Goal: Information Seeking & Learning: Check status

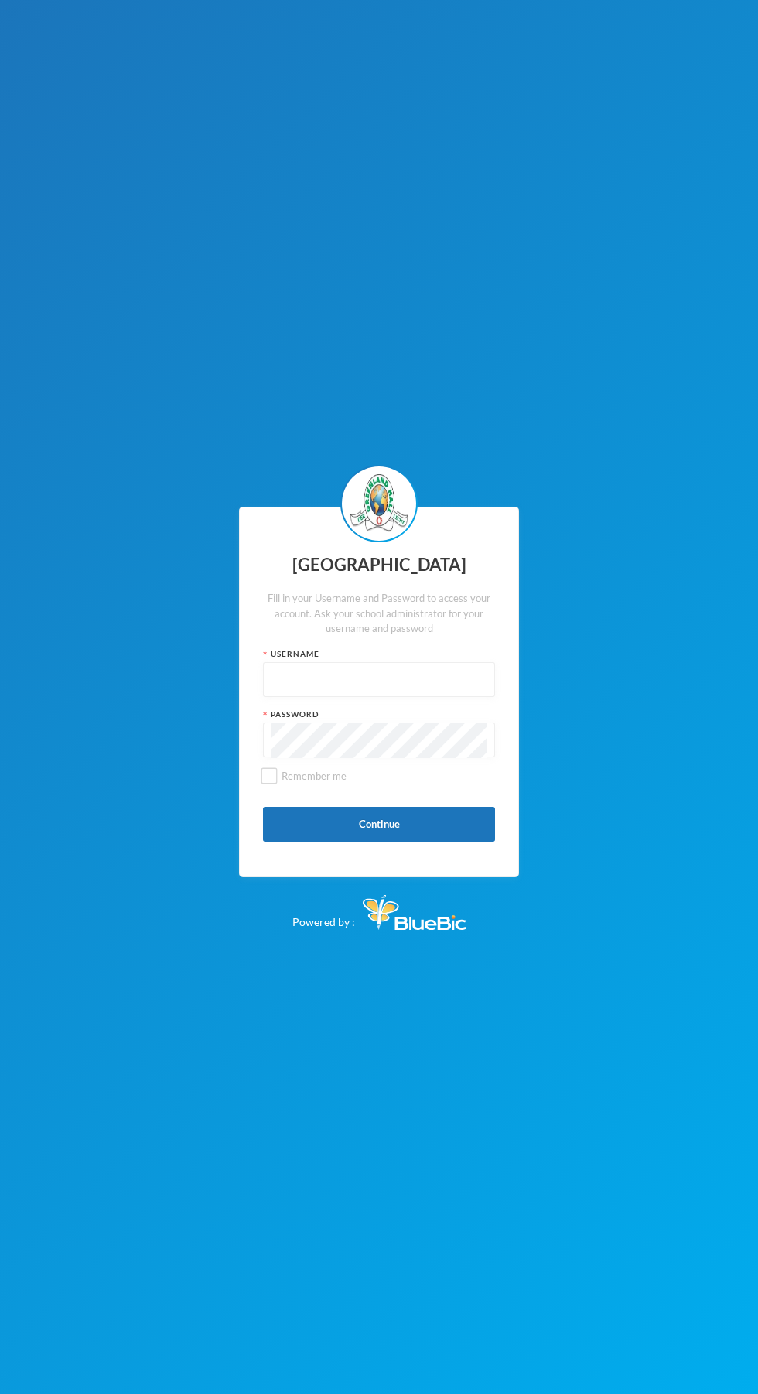
click at [399, 698] on input "text" at bounding box center [379, 680] width 215 height 35
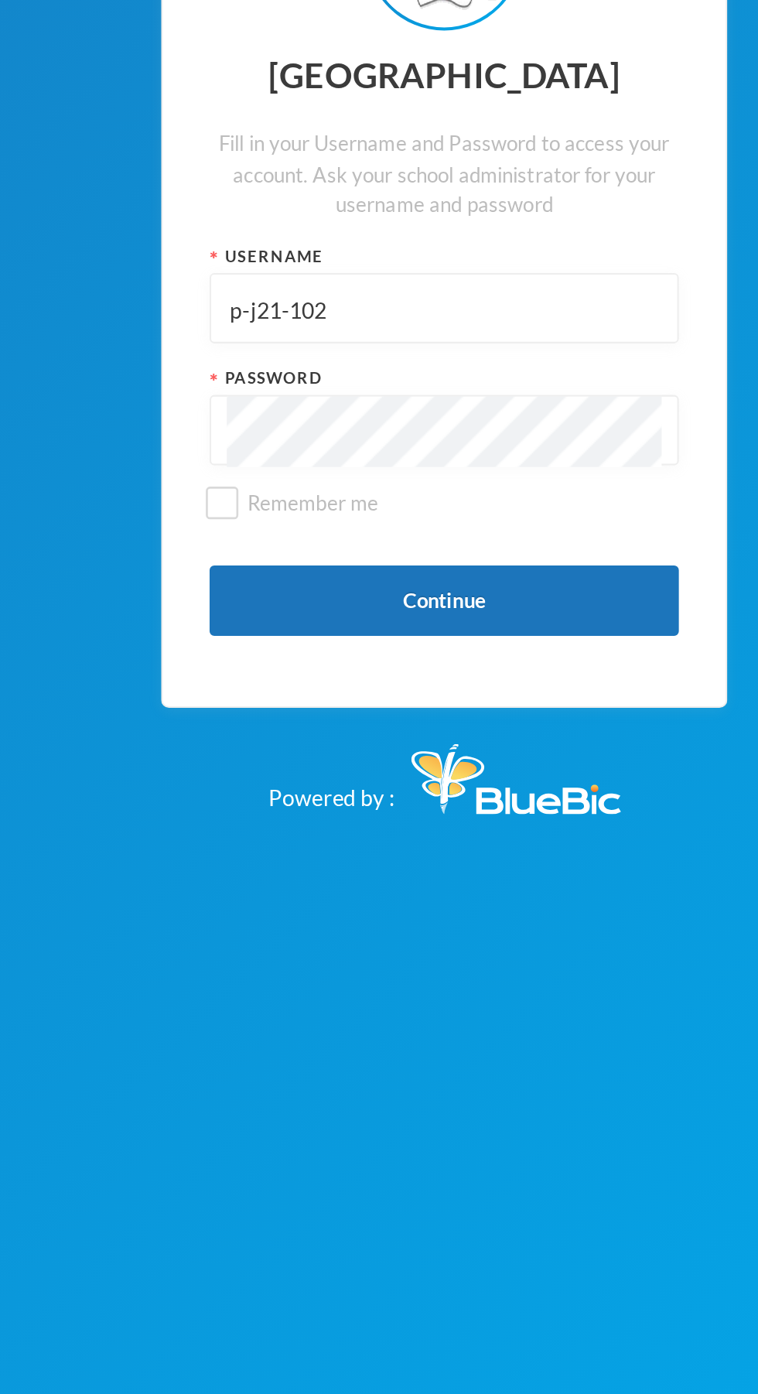
type input "p-j21-102"
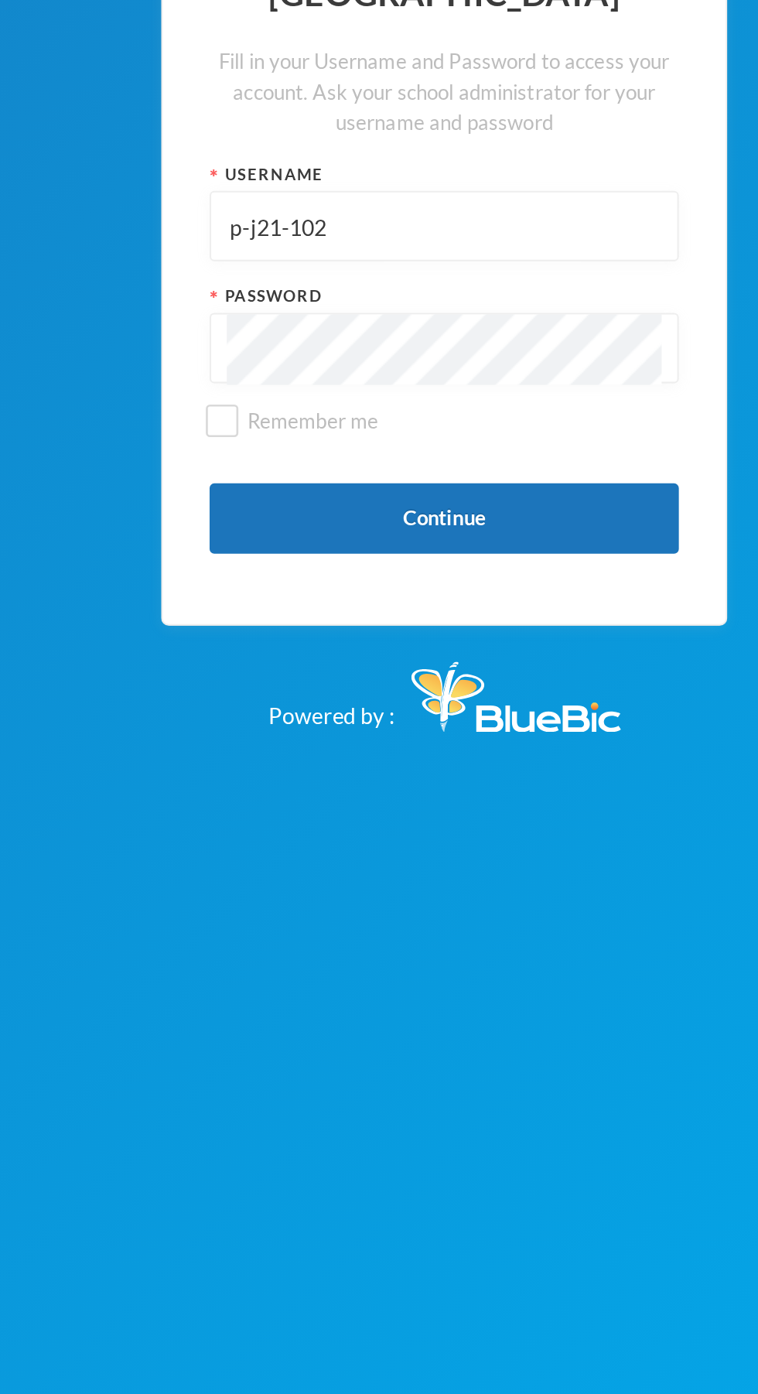
click at [412, 842] on button "Continue" at bounding box center [379, 824] width 232 height 35
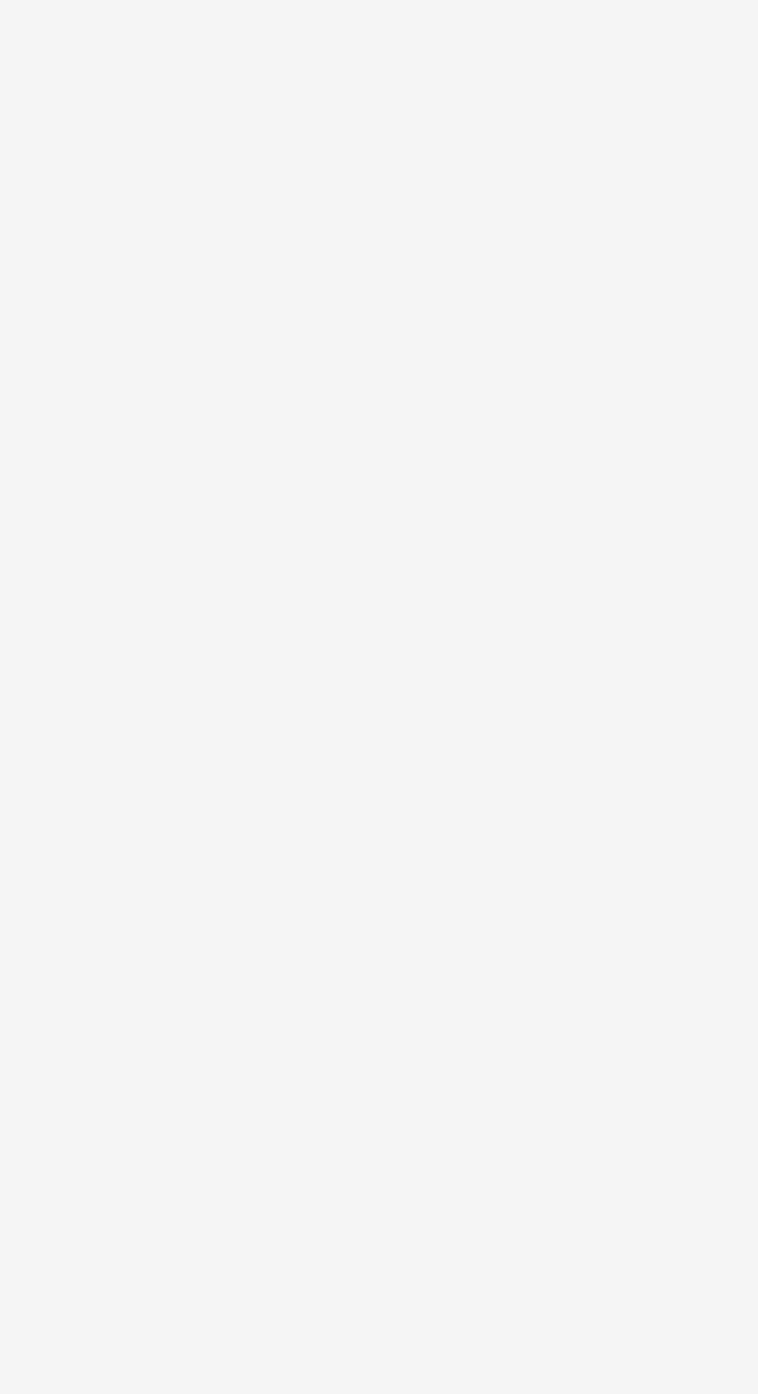
click at [258, 849] on div "Guardian Profile Options Full name [PERSON_NAME] Guardian ID p-j21-102 Mobile P…" at bounding box center [379, 743] width 758 height 1394
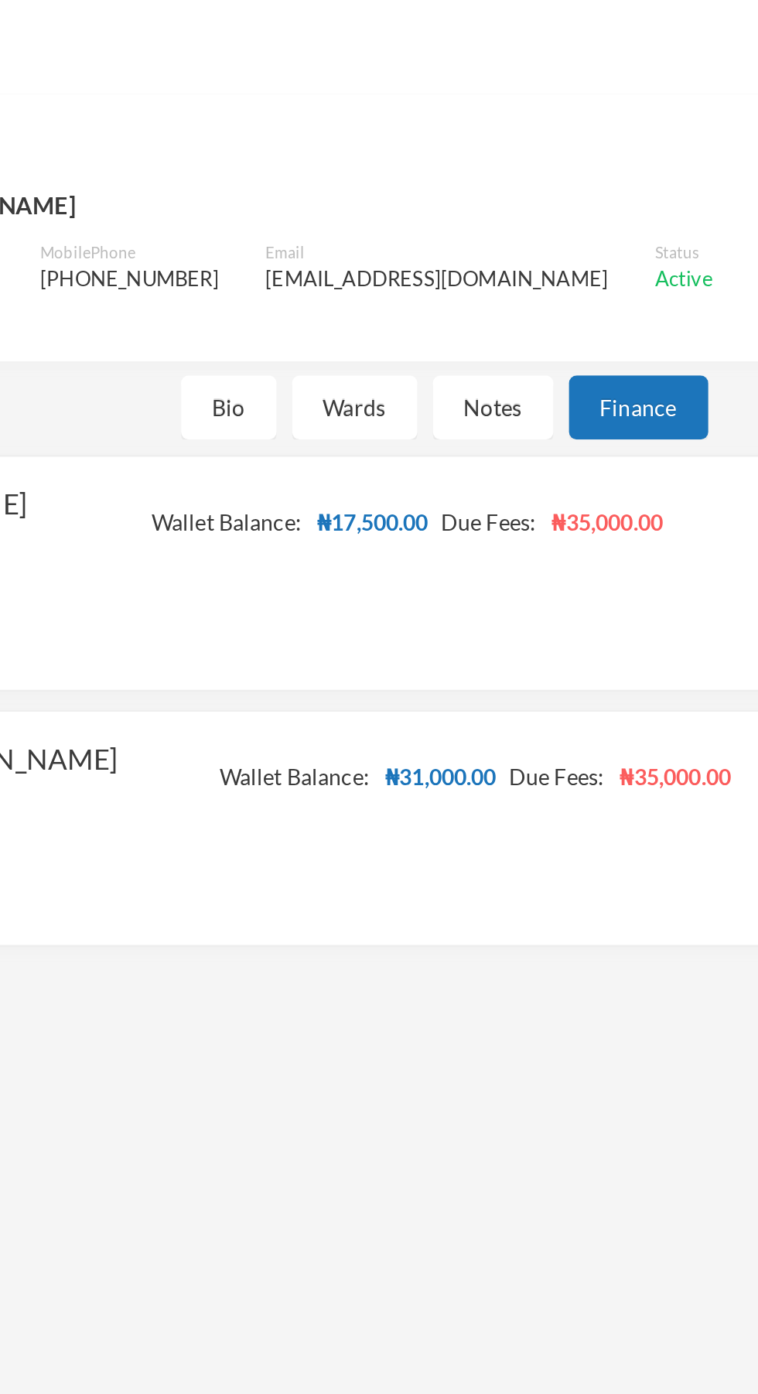
click at [176, 15] on div "[GEOGRAPHIC_DATA]" at bounding box center [379, 23] width 758 height 46
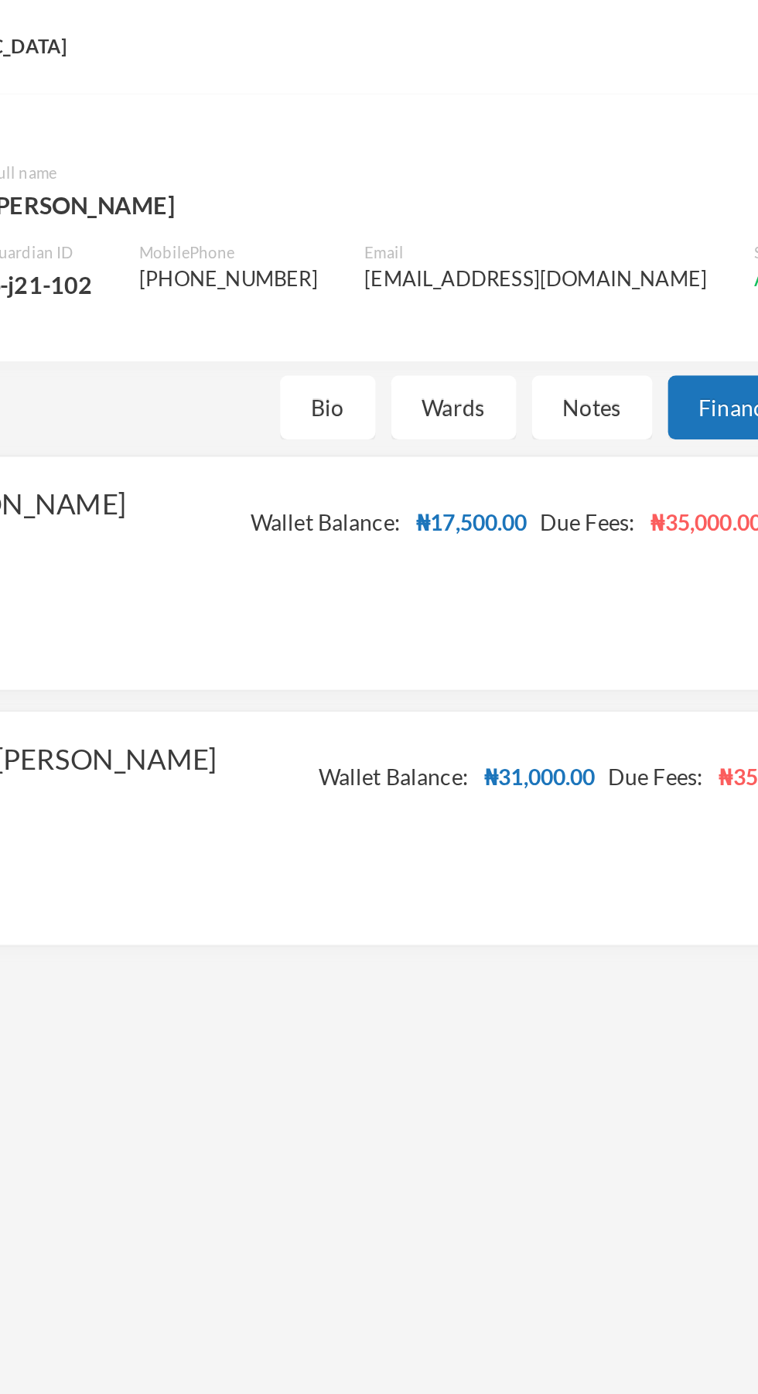
click at [408, 209] on div "Notes" at bounding box center [404, 202] width 60 height 32
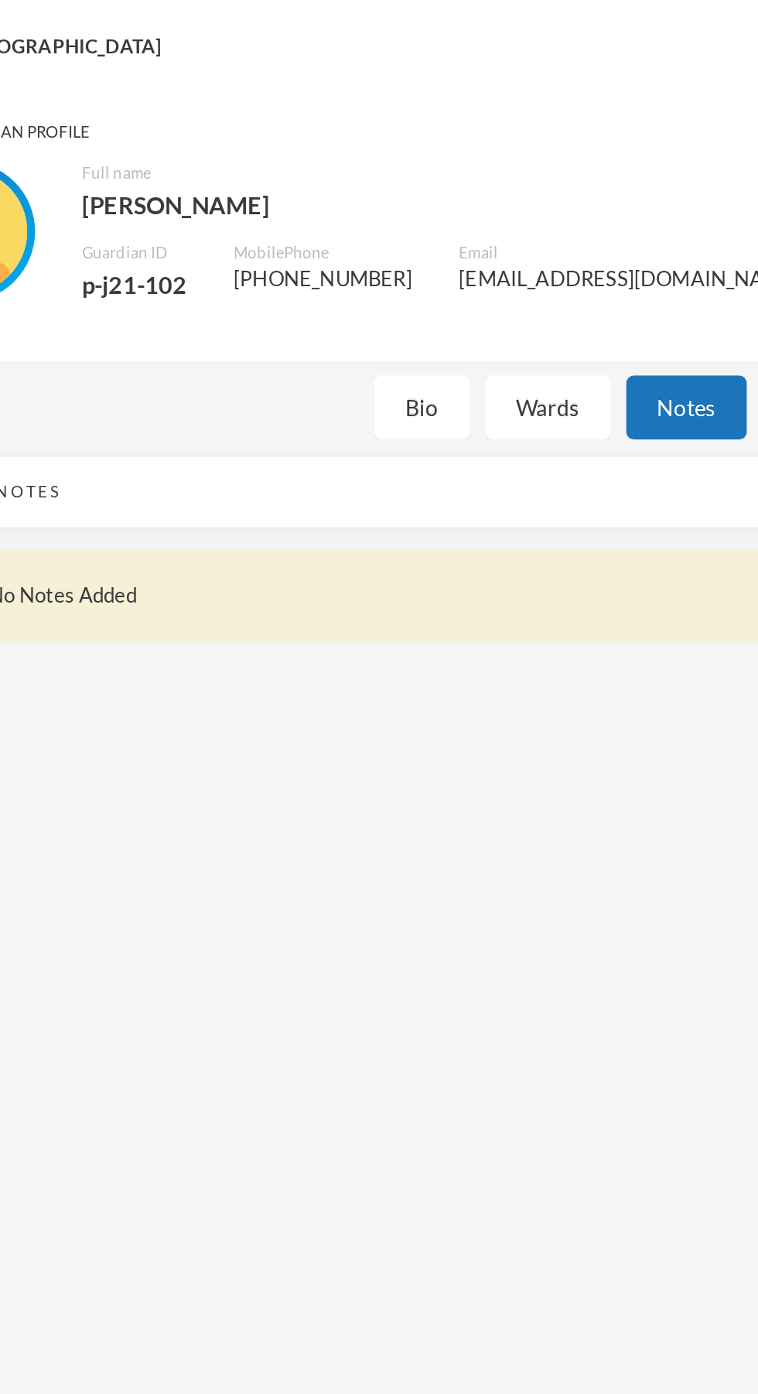
click at [83, 292] on div "No Notes Added" at bounding box center [392, 294] width 685 height 15
click at [135, 293] on div "No Notes Added" at bounding box center [392, 294] width 685 height 15
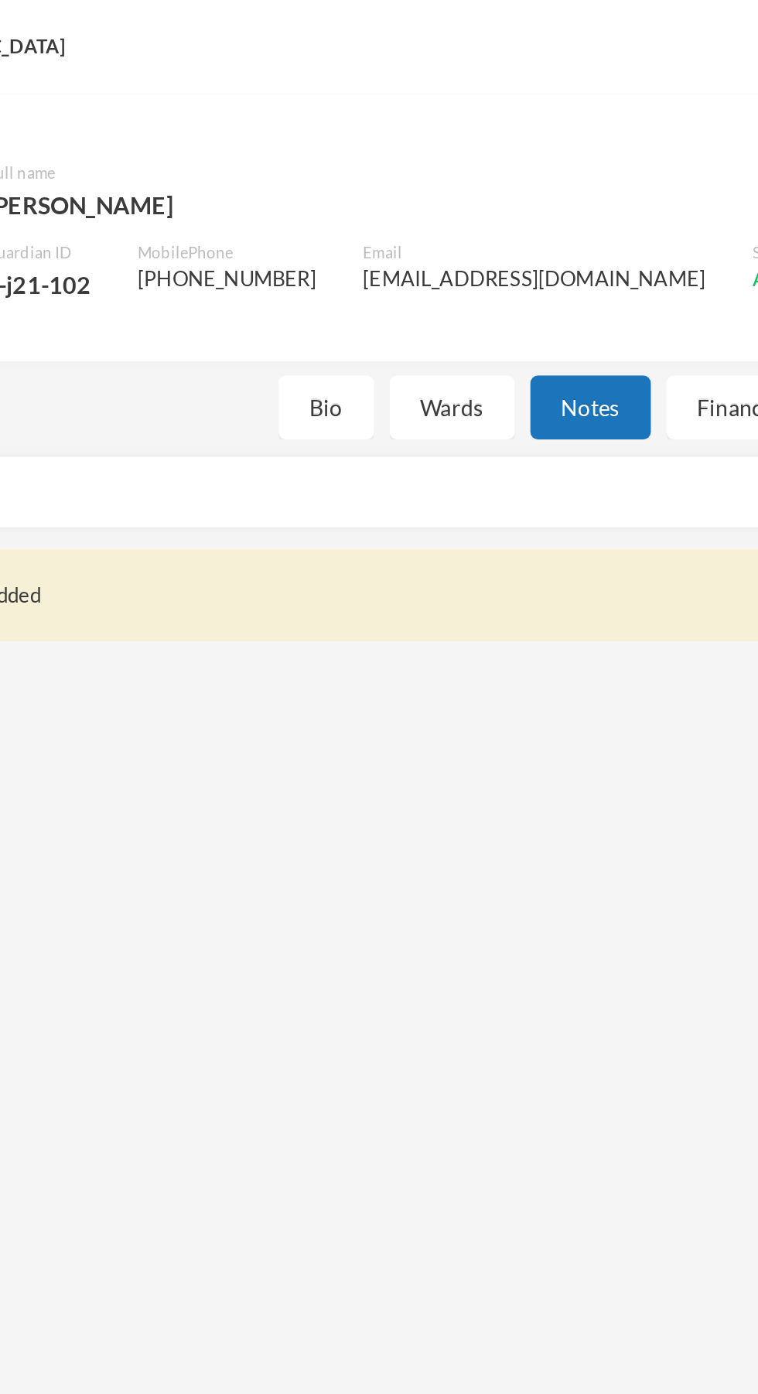
click at [337, 207] on div "Wards" at bounding box center [335, 202] width 62 height 32
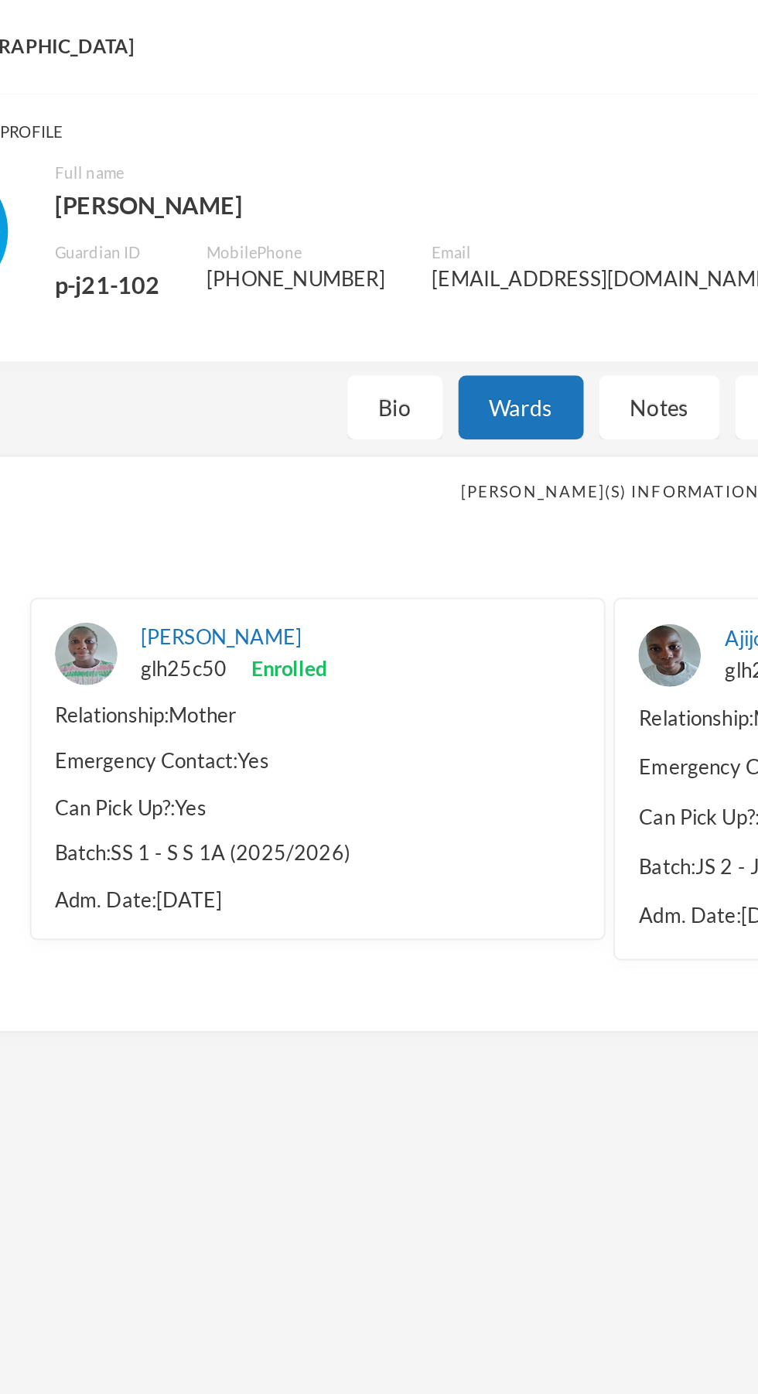
click at [244, 411] on div "[PERSON_NAME] glh25c50 Enrolled Relationship: Mother Emergency Contact: Yes Can…" at bounding box center [234, 381] width 285 height 170
click at [264, 382] on div "Emergency Contact: Yes" at bounding box center [234, 376] width 261 height 15
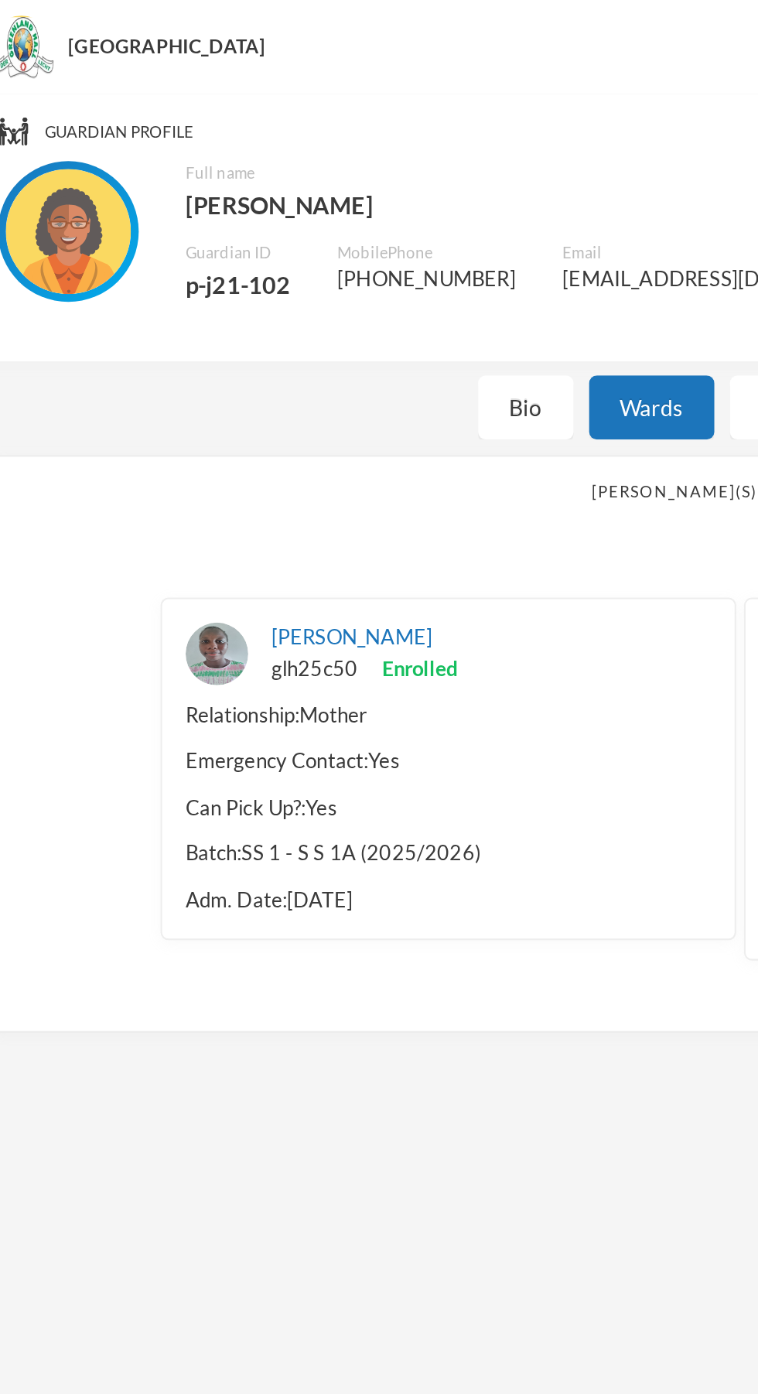
click at [162, 408] on div "[PERSON_NAME] glh25c50 Enrolled Relationship: Mother Emergency Contact: Yes Can…" at bounding box center [234, 381] width 285 height 170
click at [124, 325] on img at bounding box center [119, 323] width 31 height 31
click at [245, 418] on div "Batch: SS 1 - S S 1A (2025/2026)" at bounding box center [234, 422] width 261 height 15
click at [132, 325] on img at bounding box center [119, 323] width 31 height 31
click at [129, 332] on img at bounding box center [119, 323] width 31 height 31
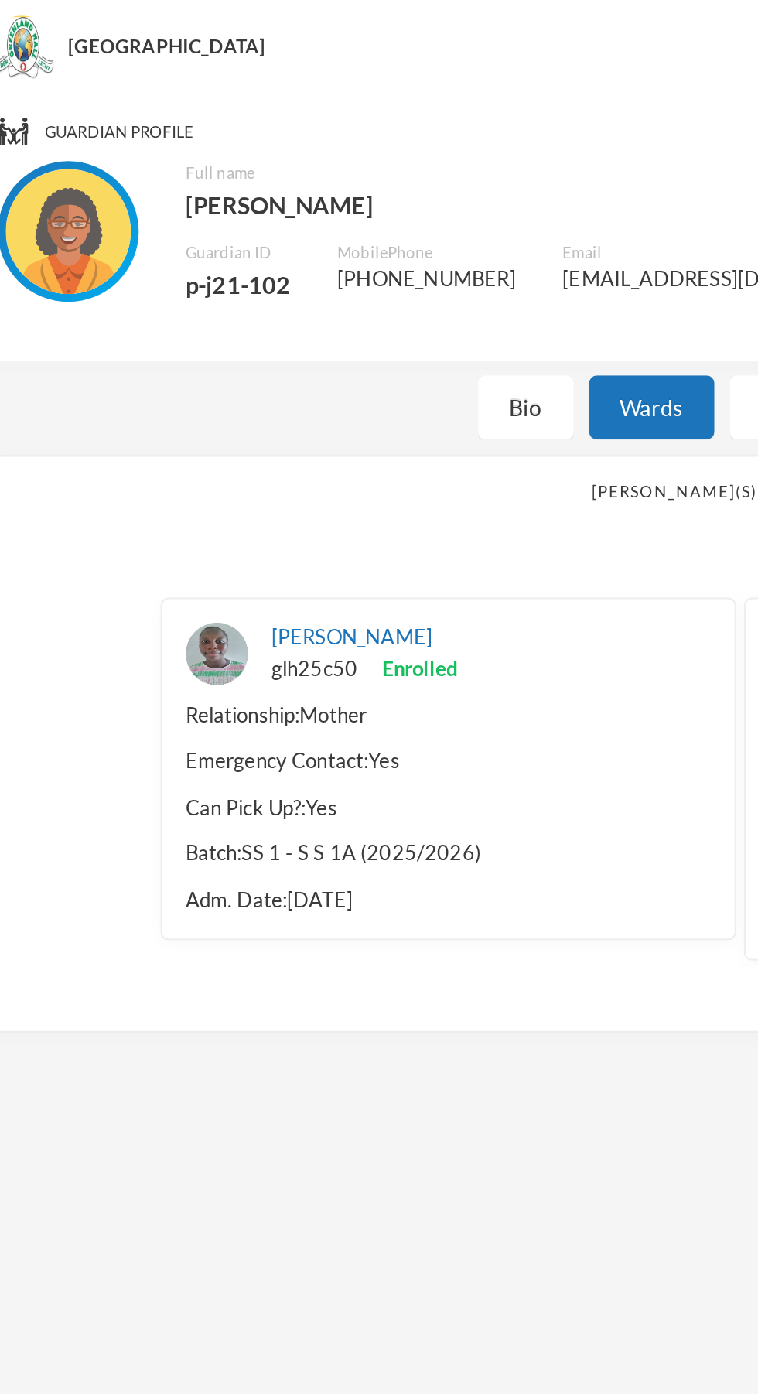
click at [187, 407] on div "[PERSON_NAME] glh25c50 Enrolled Relationship: Mother Emergency Contact: Yes Can…" at bounding box center [234, 381] width 285 height 170
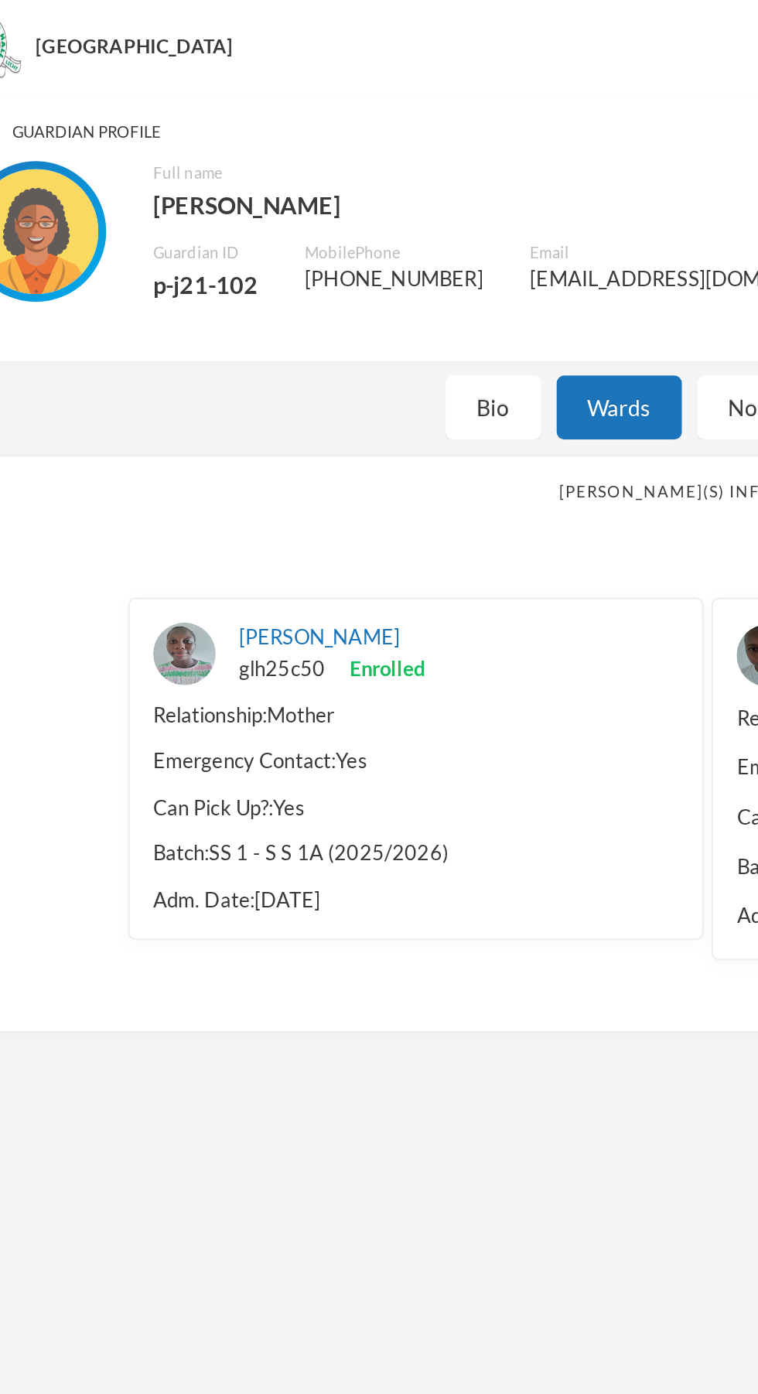
click at [155, 408] on div "[PERSON_NAME] glh25c50 Enrolled Relationship: Mother Emergency Contact: Yes Can…" at bounding box center [234, 381] width 285 height 170
click at [234, 382] on div "Emergency Contact: Yes" at bounding box center [234, 376] width 261 height 15
click at [217, 381] on div "Emergency Contact: Yes" at bounding box center [234, 376] width 261 height 15
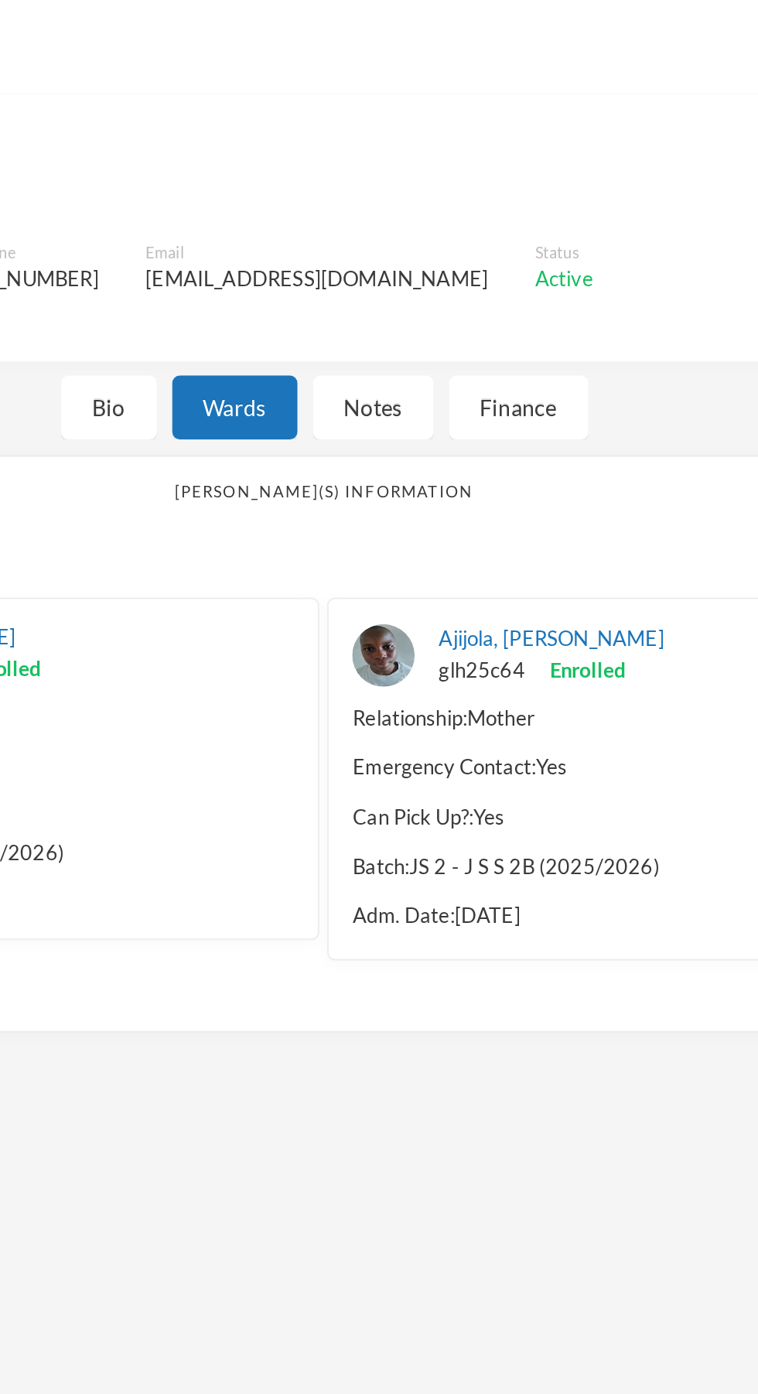
click at [416, 215] on div "Notes" at bounding box center [404, 202] width 60 height 32
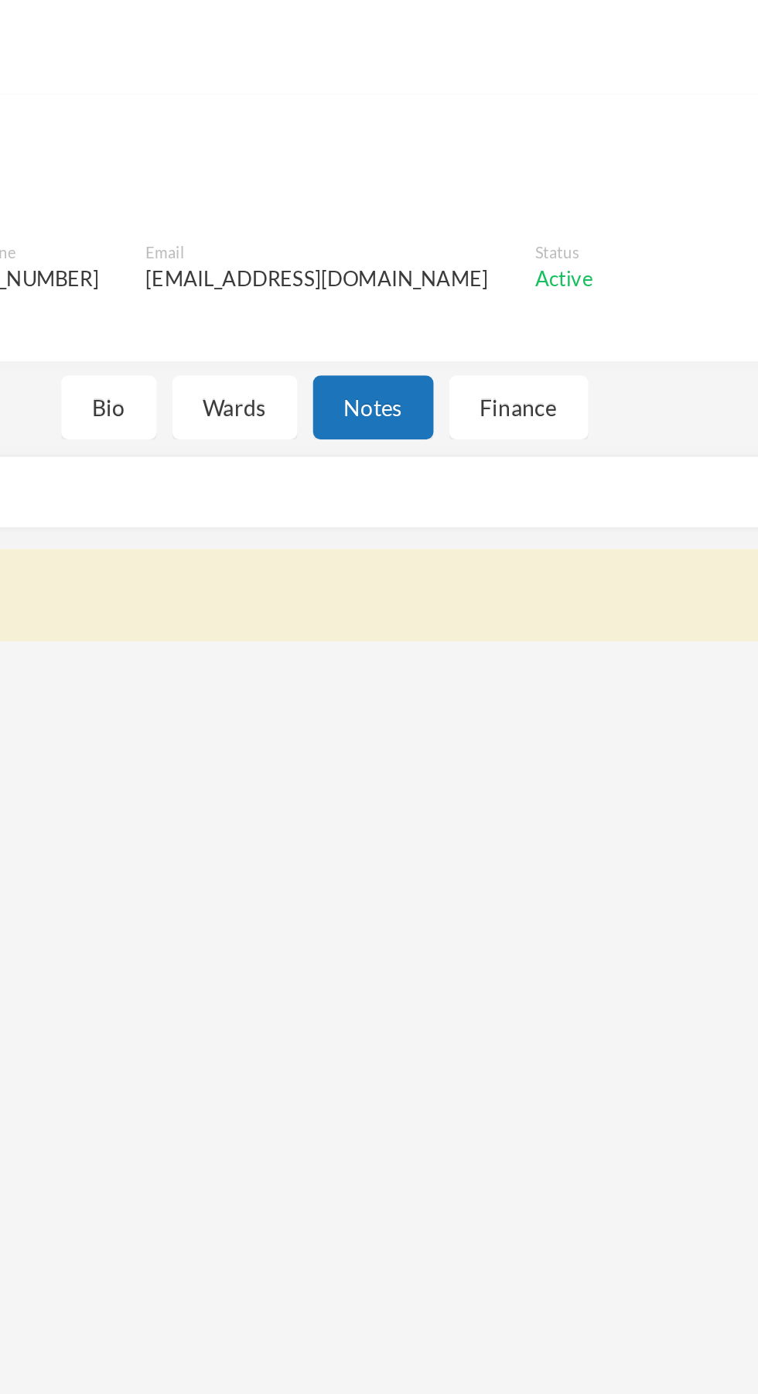
click at [493, 206] on div "Finance" at bounding box center [475, 202] width 69 height 32
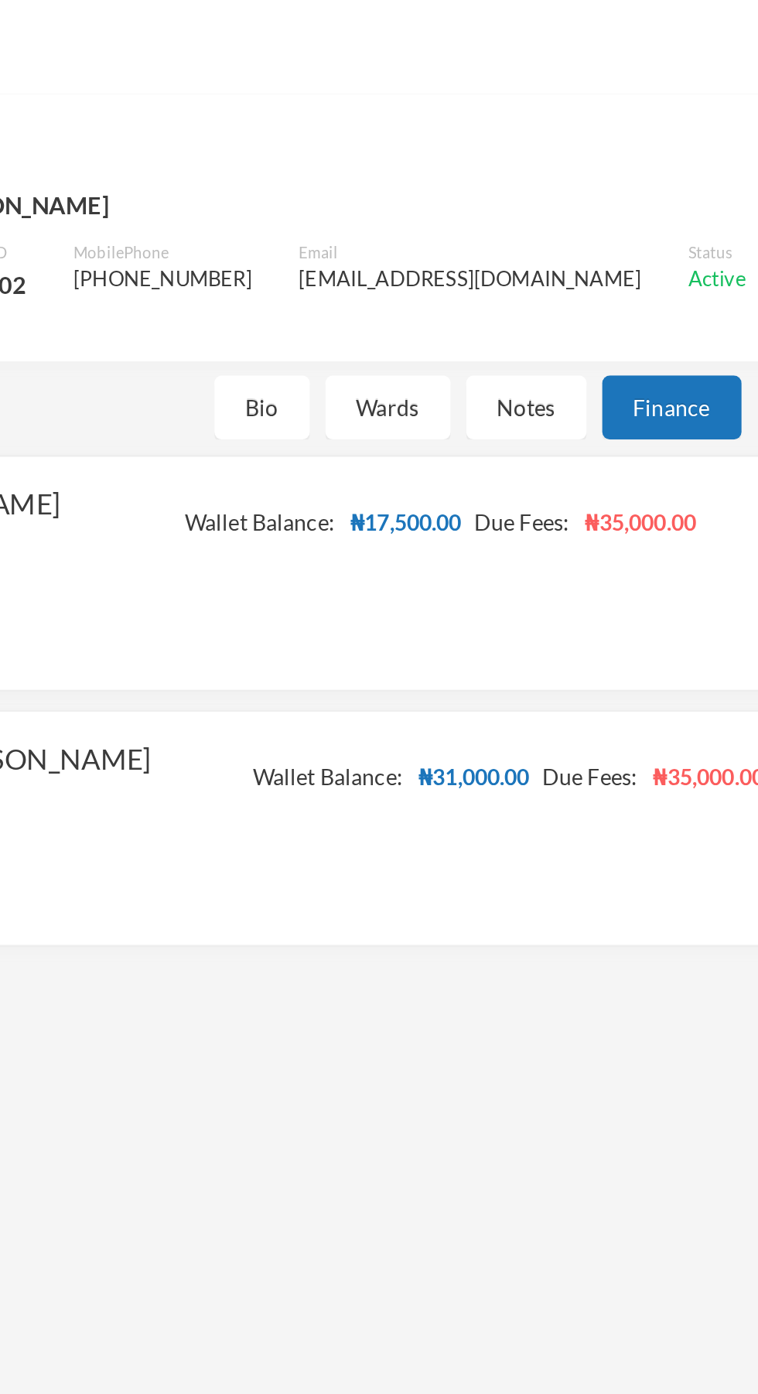
click at [403, 209] on div "Notes" at bounding box center [404, 202] width 60 height 32
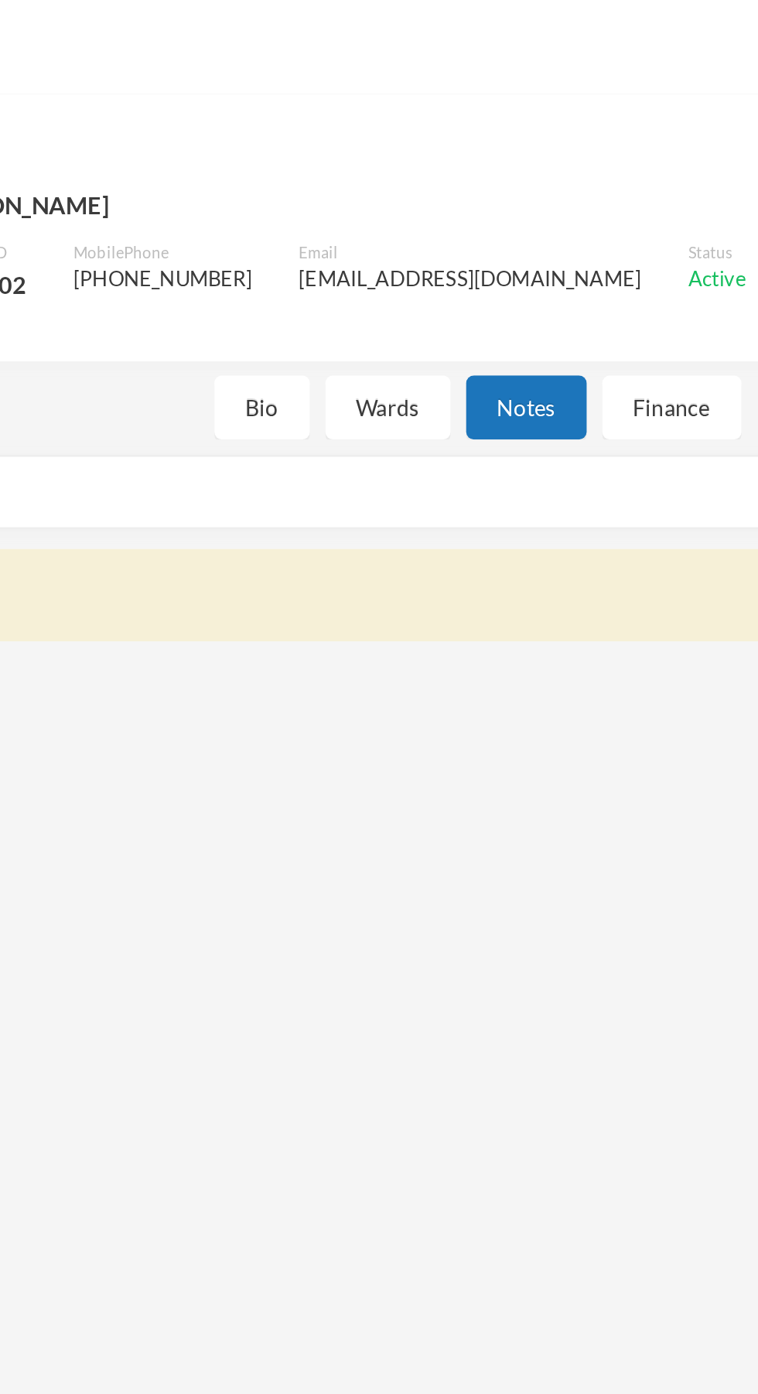
click at [328, 209] on div "Wards" at bounding box center [335, 202] width 62 height 32
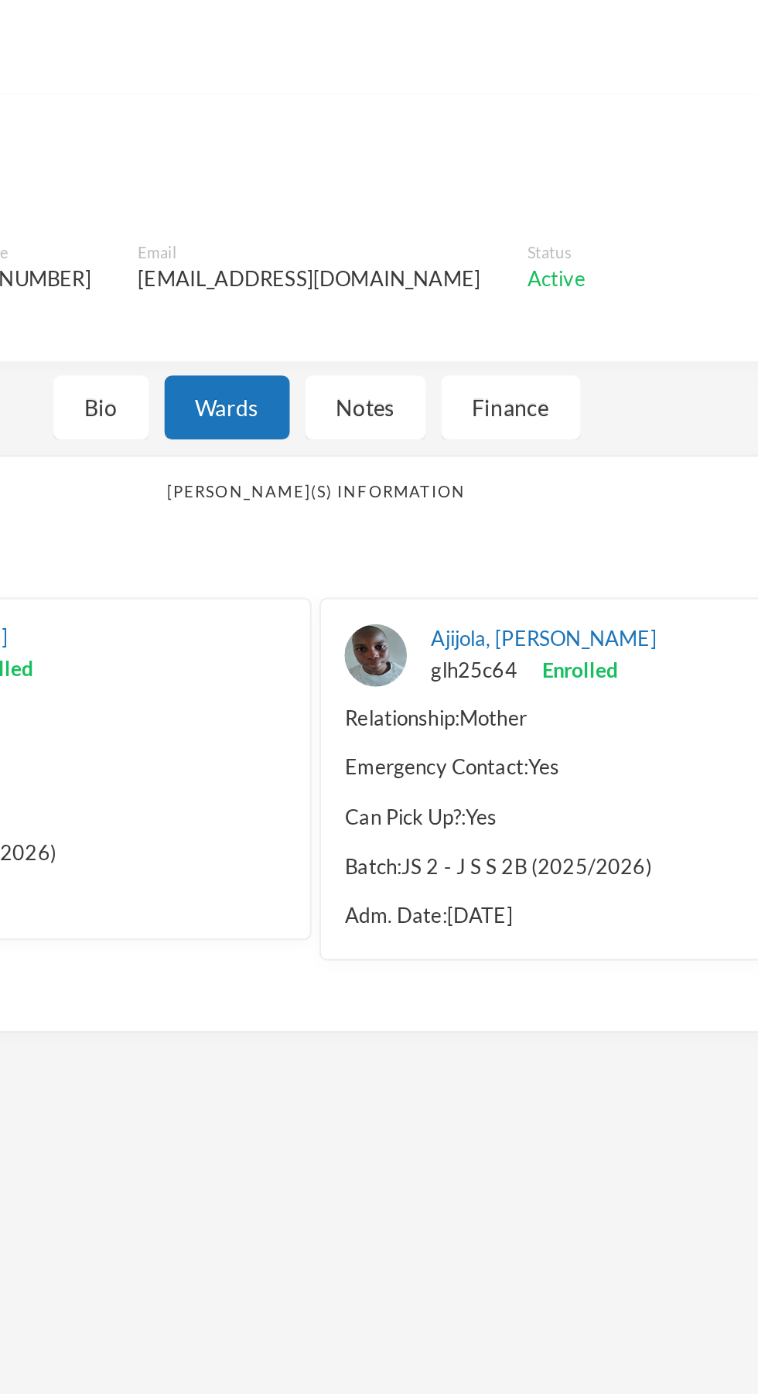
click at [280, 200] on div "Bio" at bounding box center [272, 202] width 47 height 32
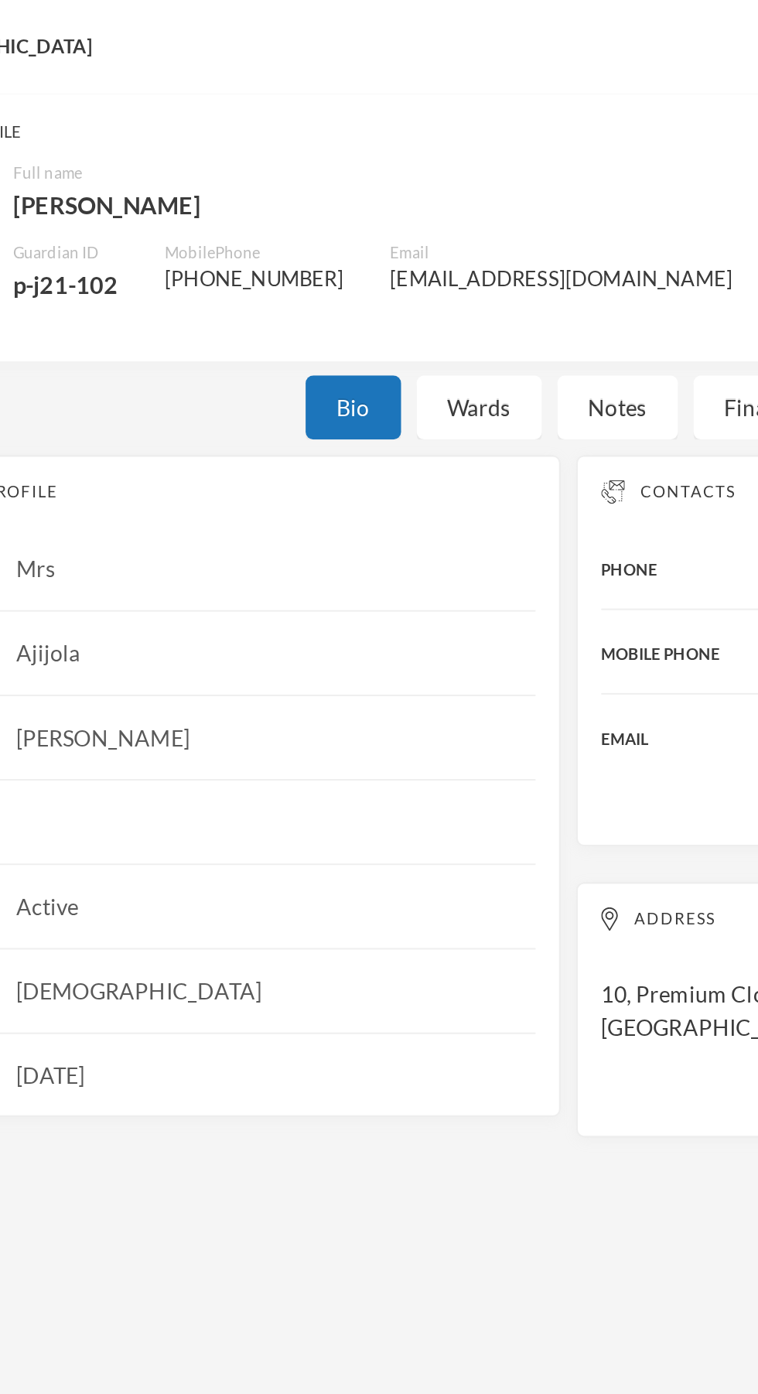
click at [231, 203] on div "Bio Wards Notes Finance" at bounding box center [379, 202] width 758 height 32
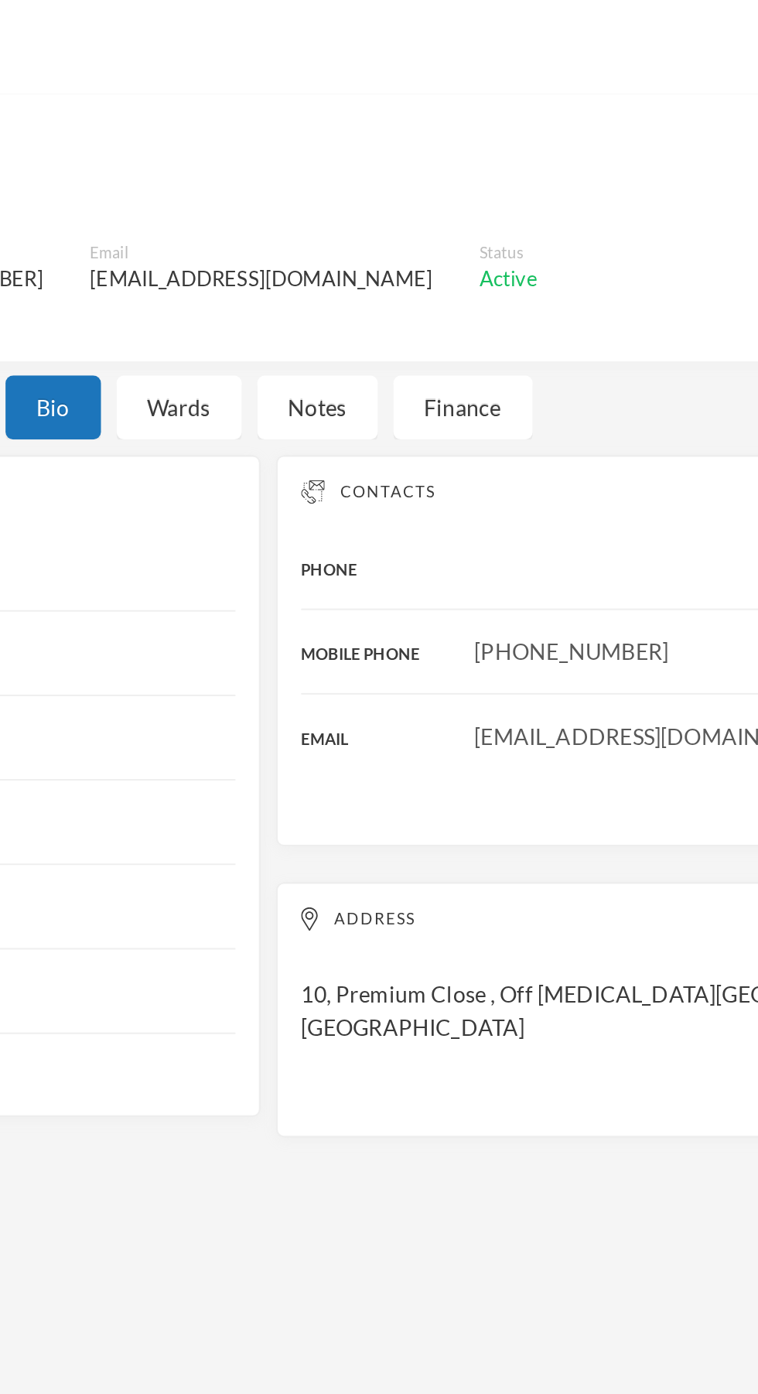
click at [345, 211] on div "Wards" at bounding box center [335, 202] width 62 height 32
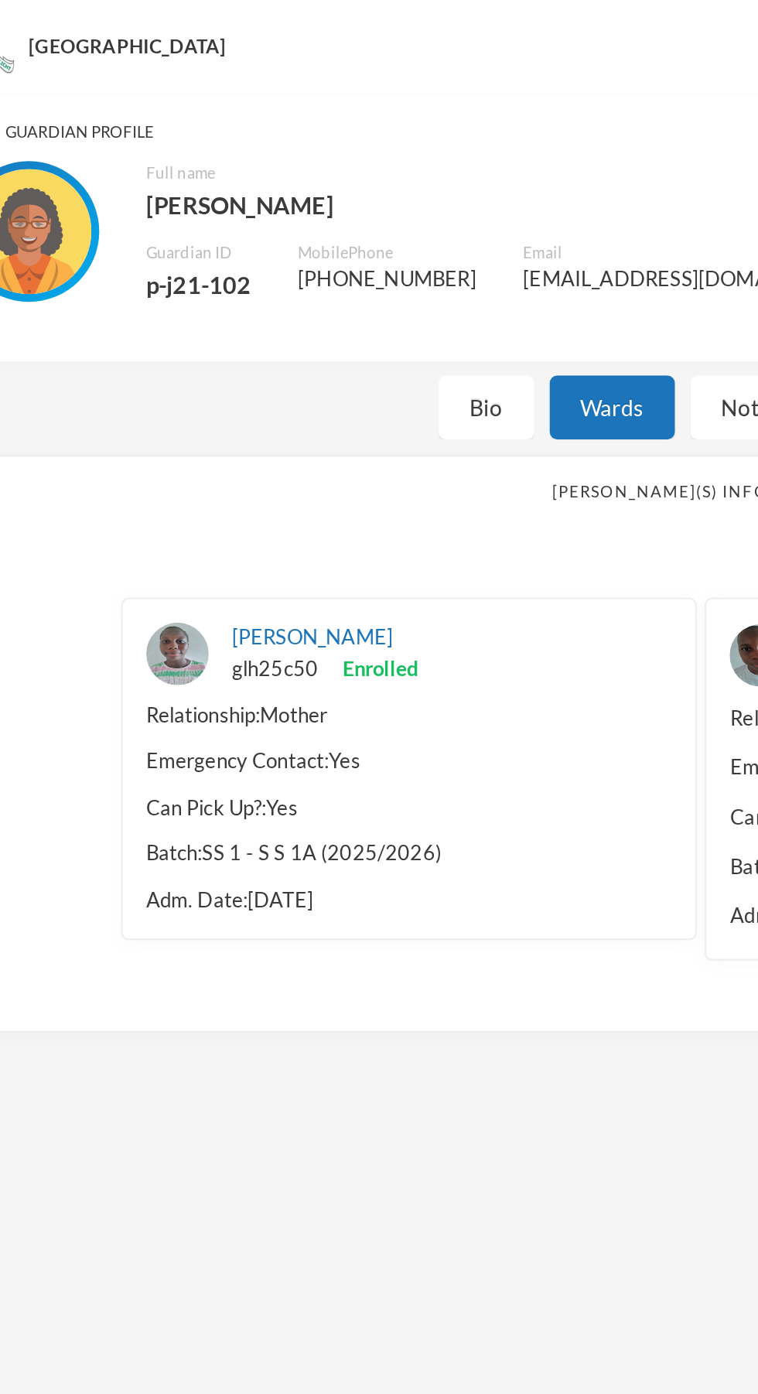
click at [309, 352] on div "Relationship: Mother" at bounding box center [234, 354] width 261 height 15
click at [121, 320] on img at bounding box center [119, 323] width 31 height 31
click at [132, 333] on div at bounding box center [119, 323] width 31 height 31
click at [268, 347] on div "Relationship: Mother" at bounding box center [234, 354] width 261 height 15
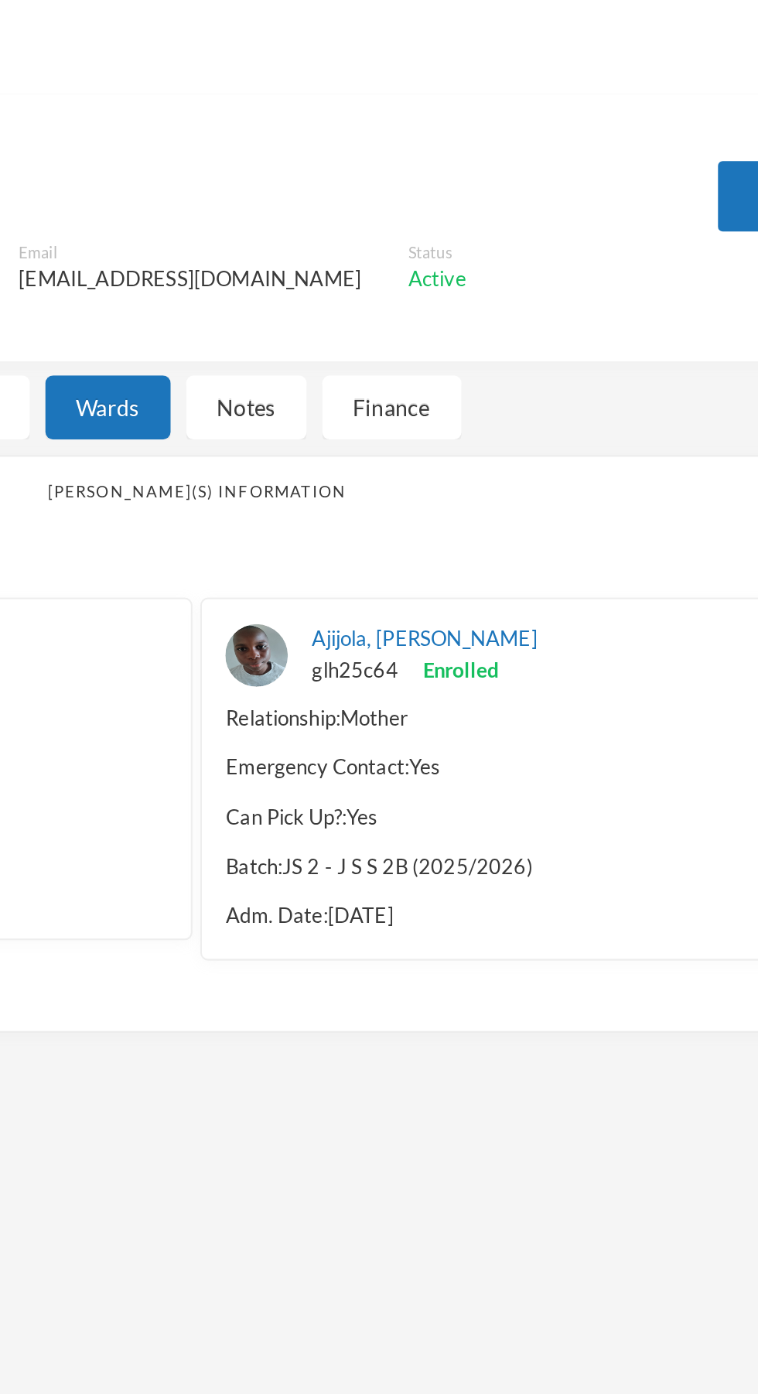
click at [597, 371] on div "[PERSON_NAME], [PERSON_NAME] glh25c64 Enrolled Relationship: Mother Emergency C…" at bounding box center [523, 386] width 285 height 180
click at [522, 319] on link "Ajijola, [PERSON_NAME]" at bounding box center [491, 315] width 111 height 12
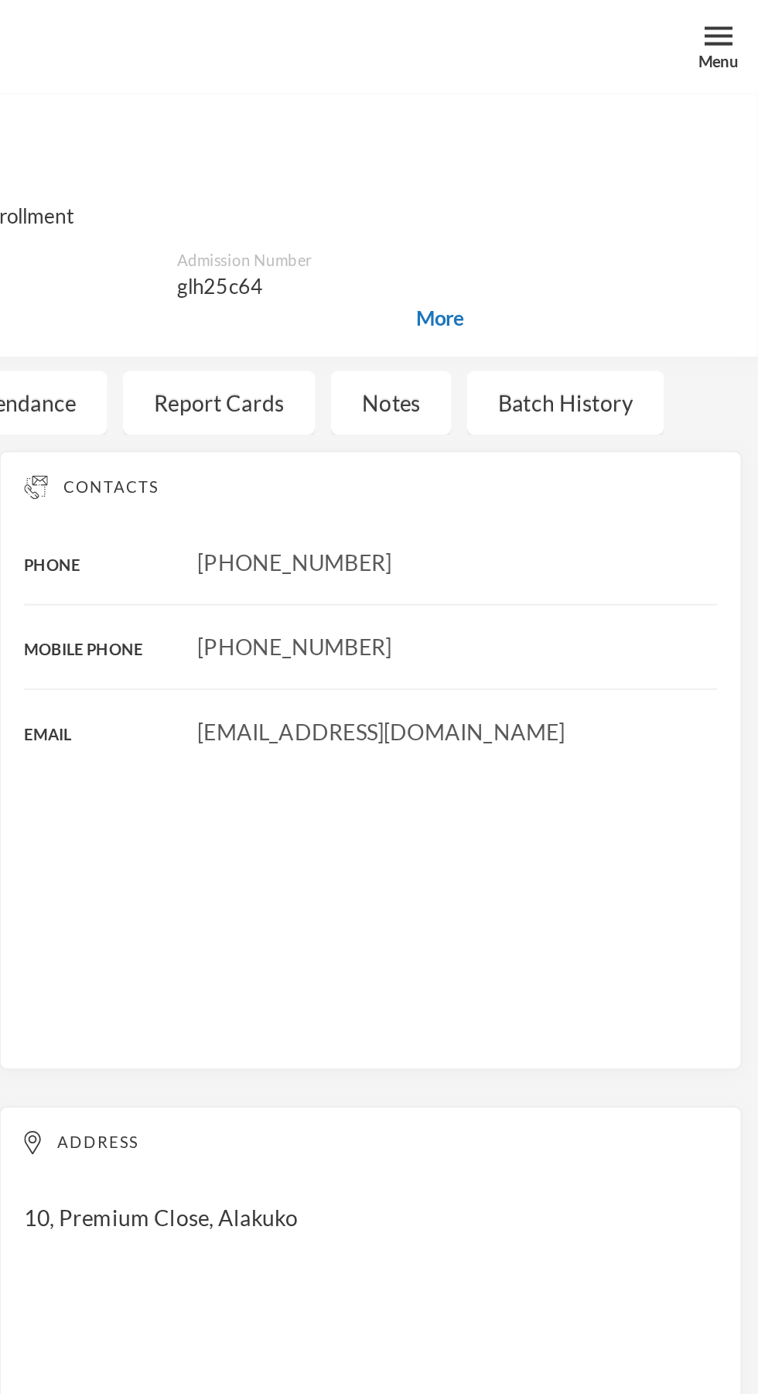
click at [577, 213] on div "Notes" at bounding box center [577, 199] width 60 height 32
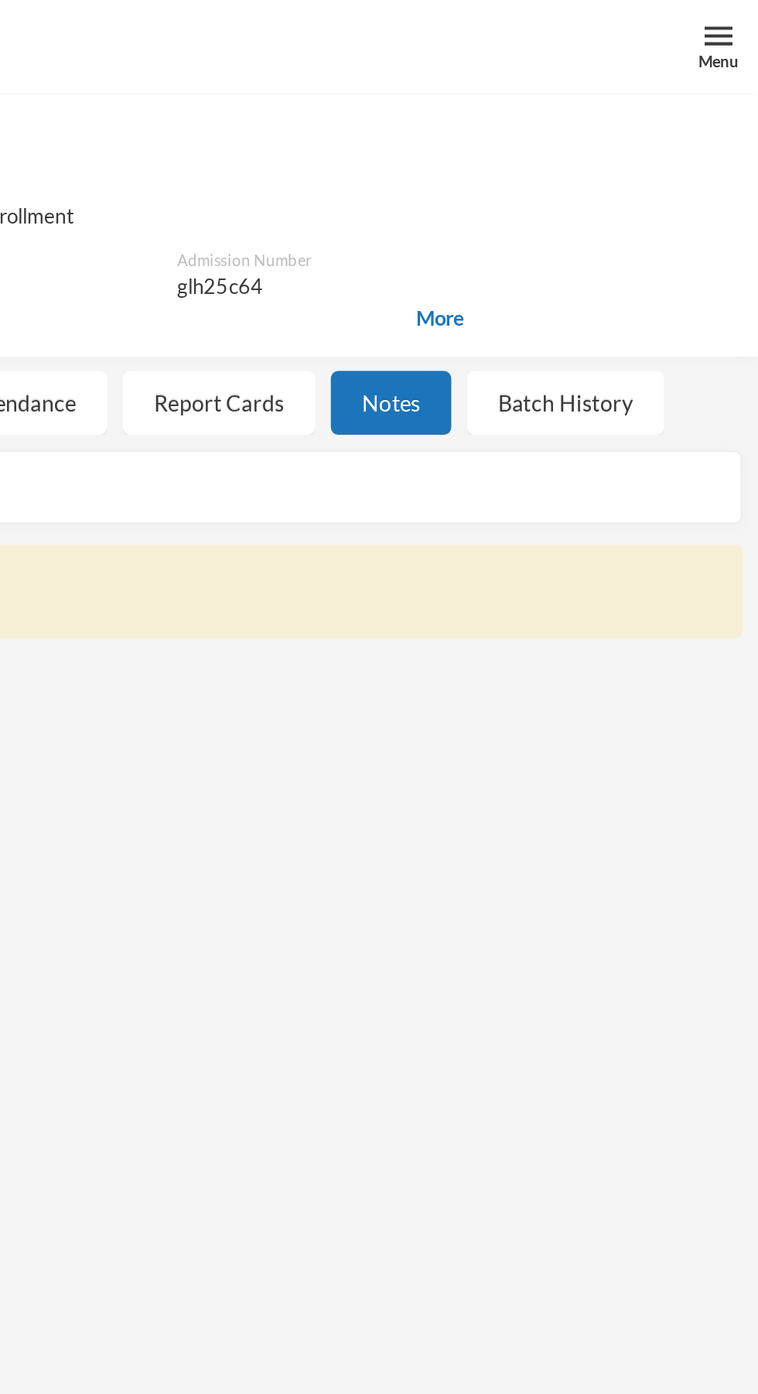
click at [673, 213] on div "Batch History" at bounding box center [662, 199] width 97 height 32
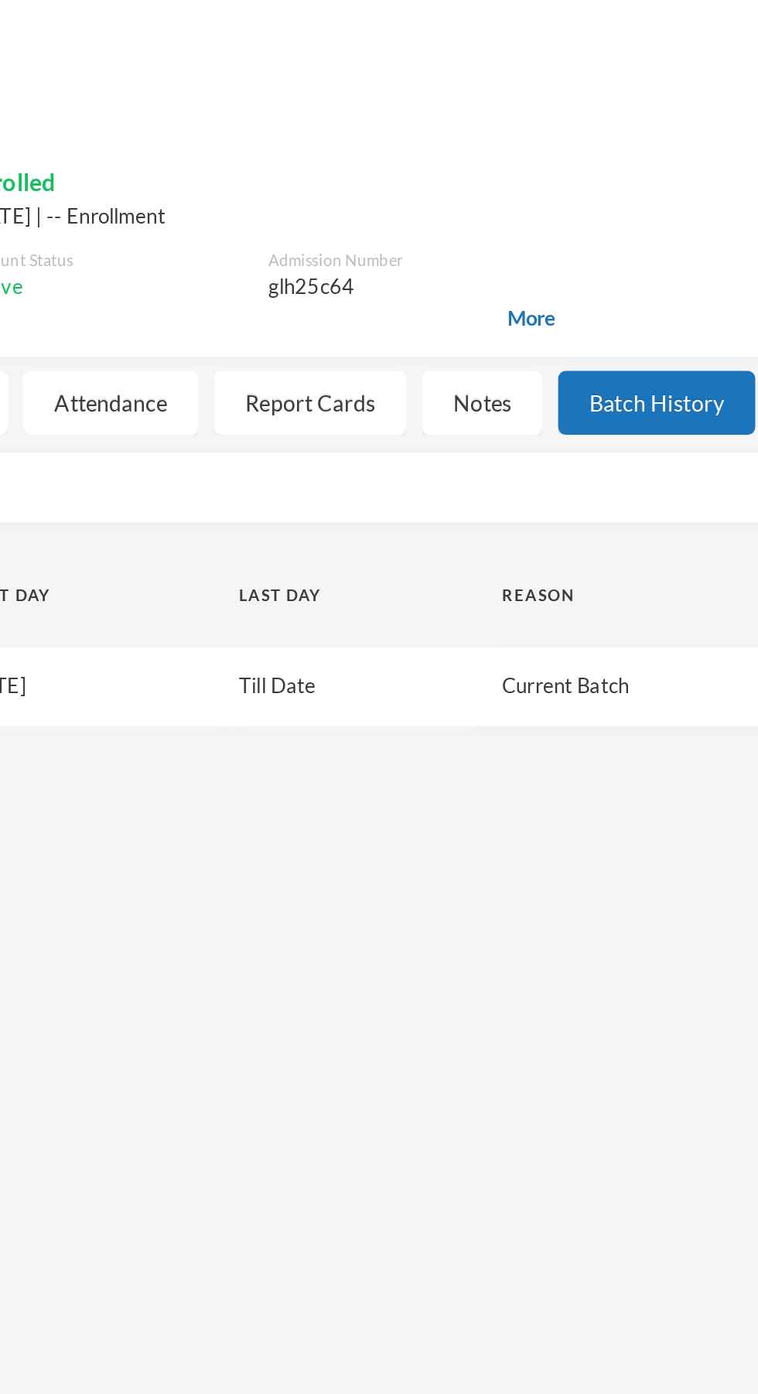
click at [511, 208] on div "Report Cards" at bounding box center [491, 199] width 95 height 32
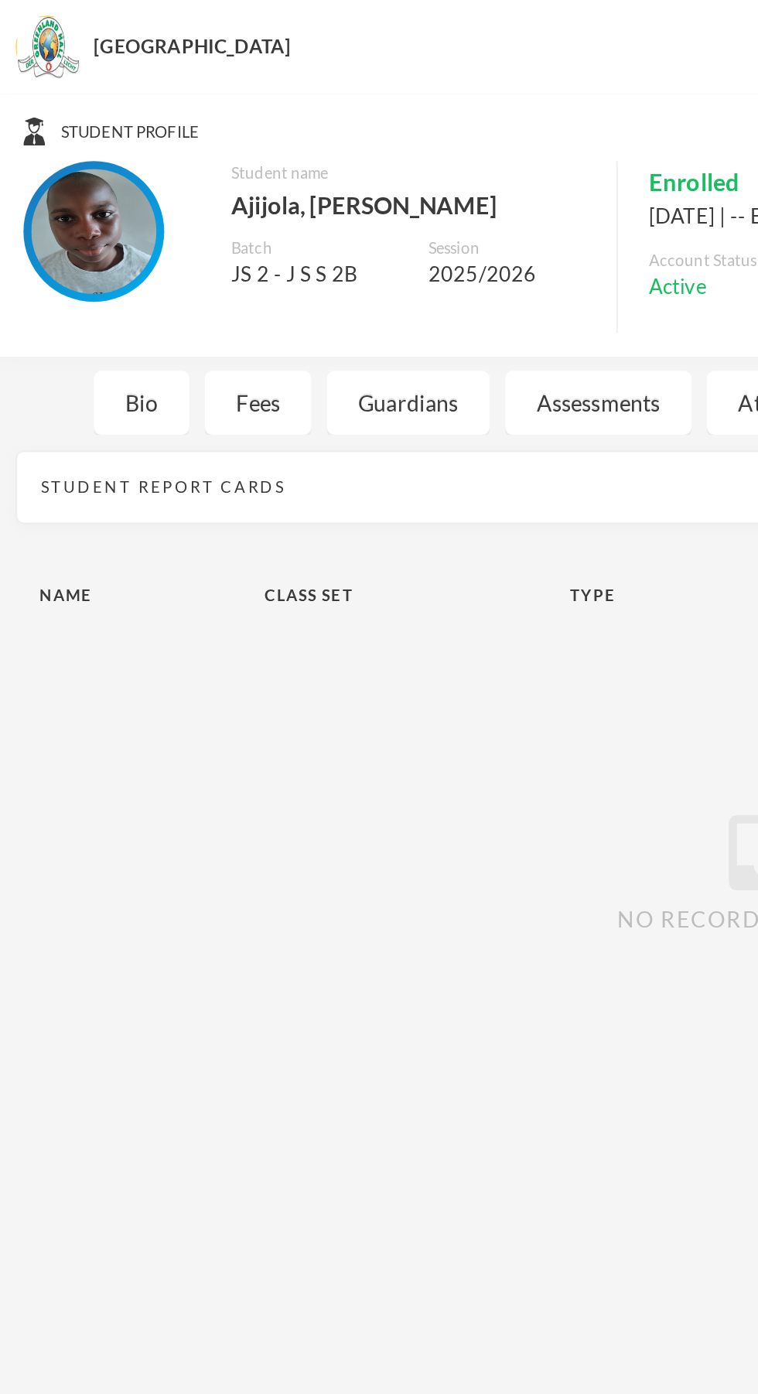
click at [292, 206] on div "Assessments" at bounding box center [296, 199] width 92 height 32
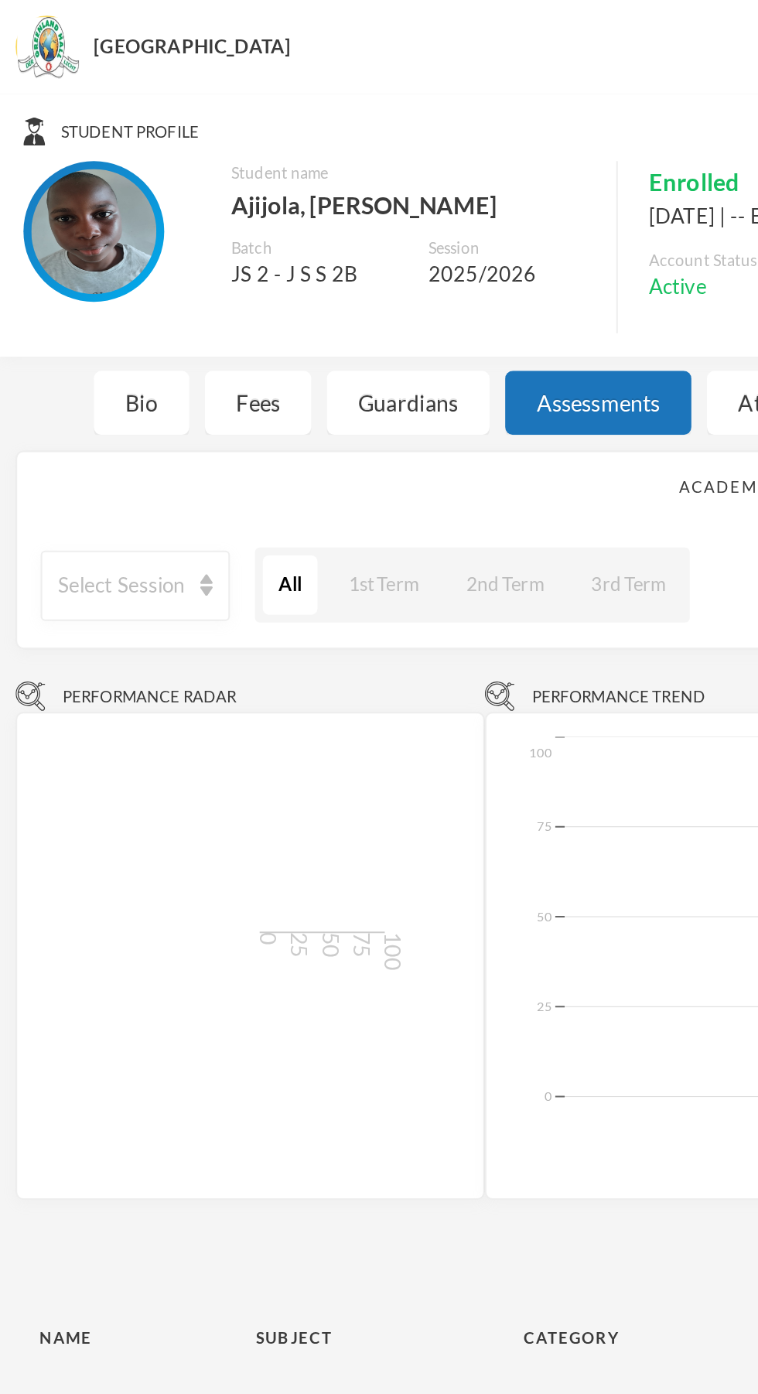
click at [223, 198] on div "Guardians" at bounding box center [202, 199] width 80 height 32
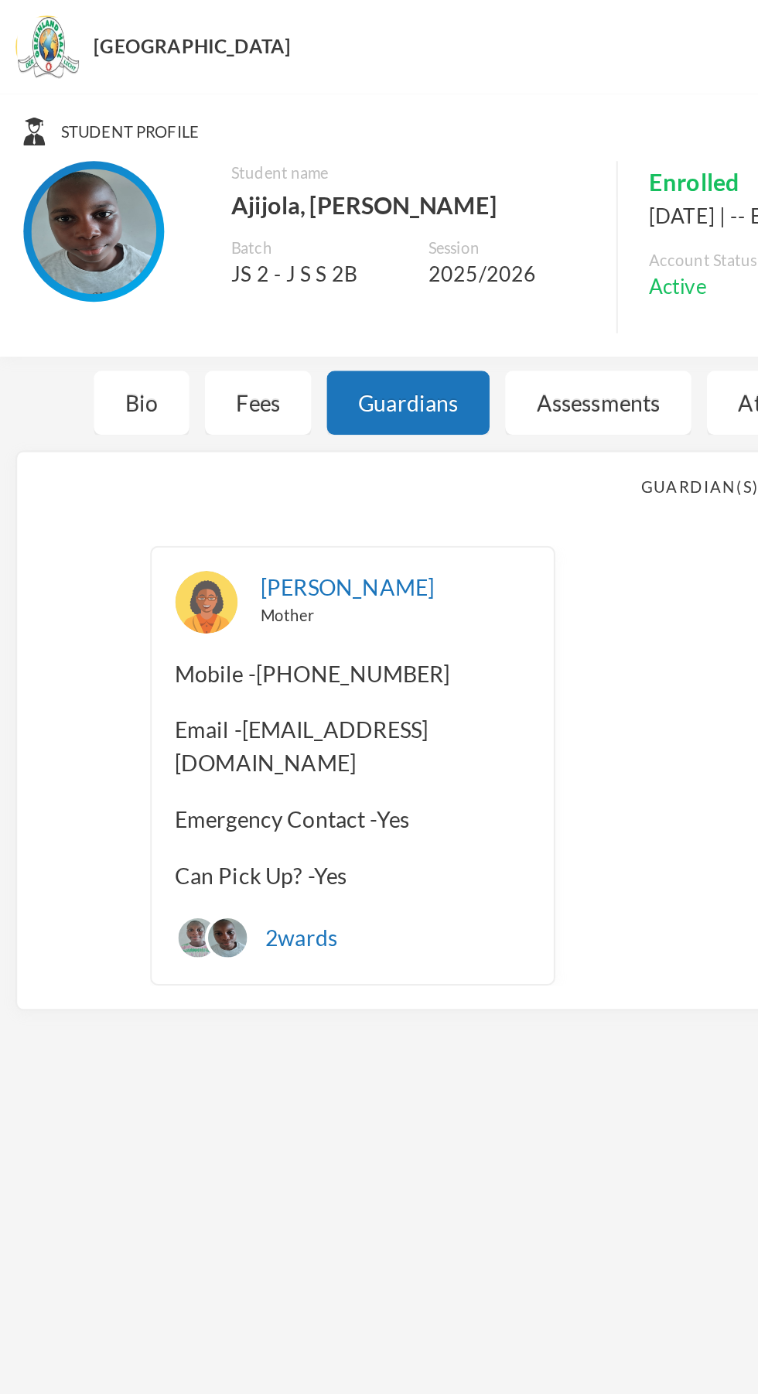
click at [143, 207] on div "Fees" at bounding box center [127, 199] width 53 height 32
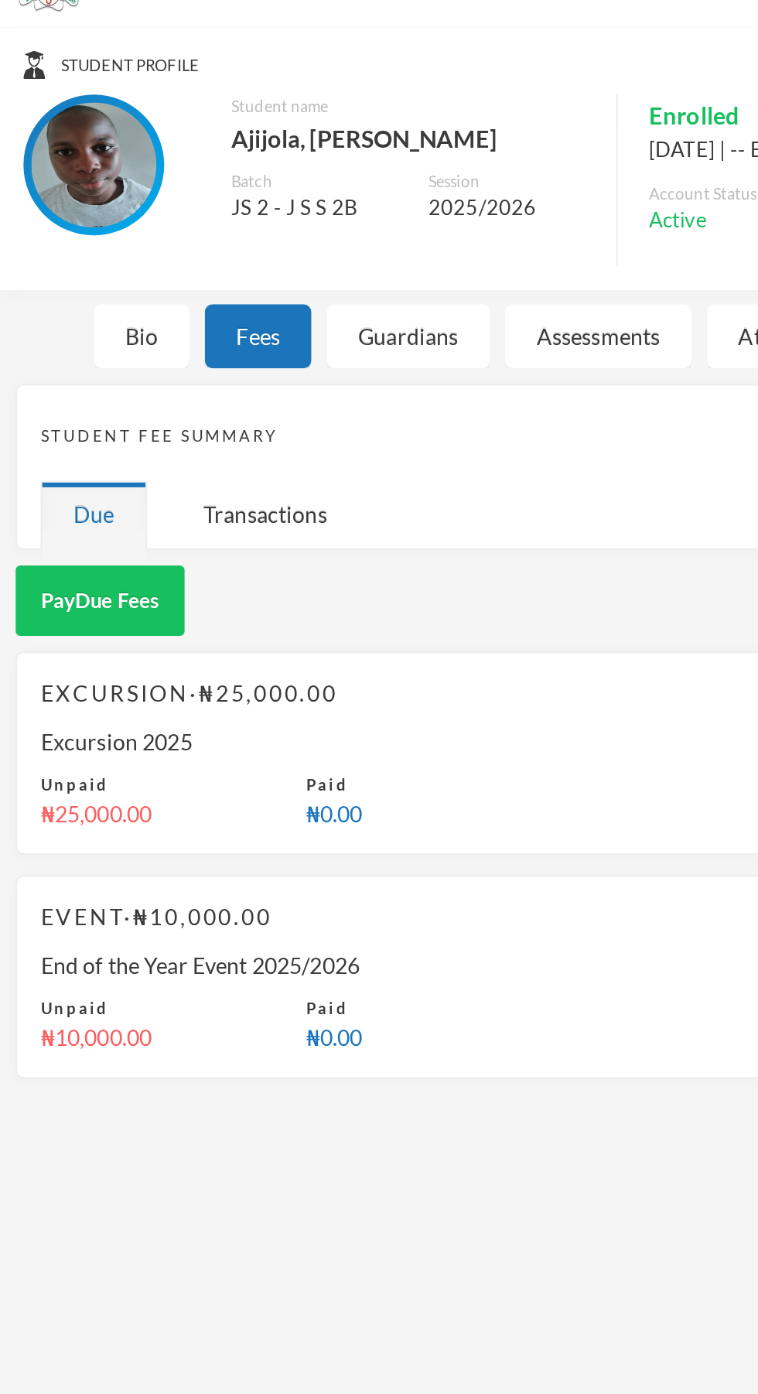
click at [87, 212] on div "Bio" at bounding box center [69, 199] width 47 height 32
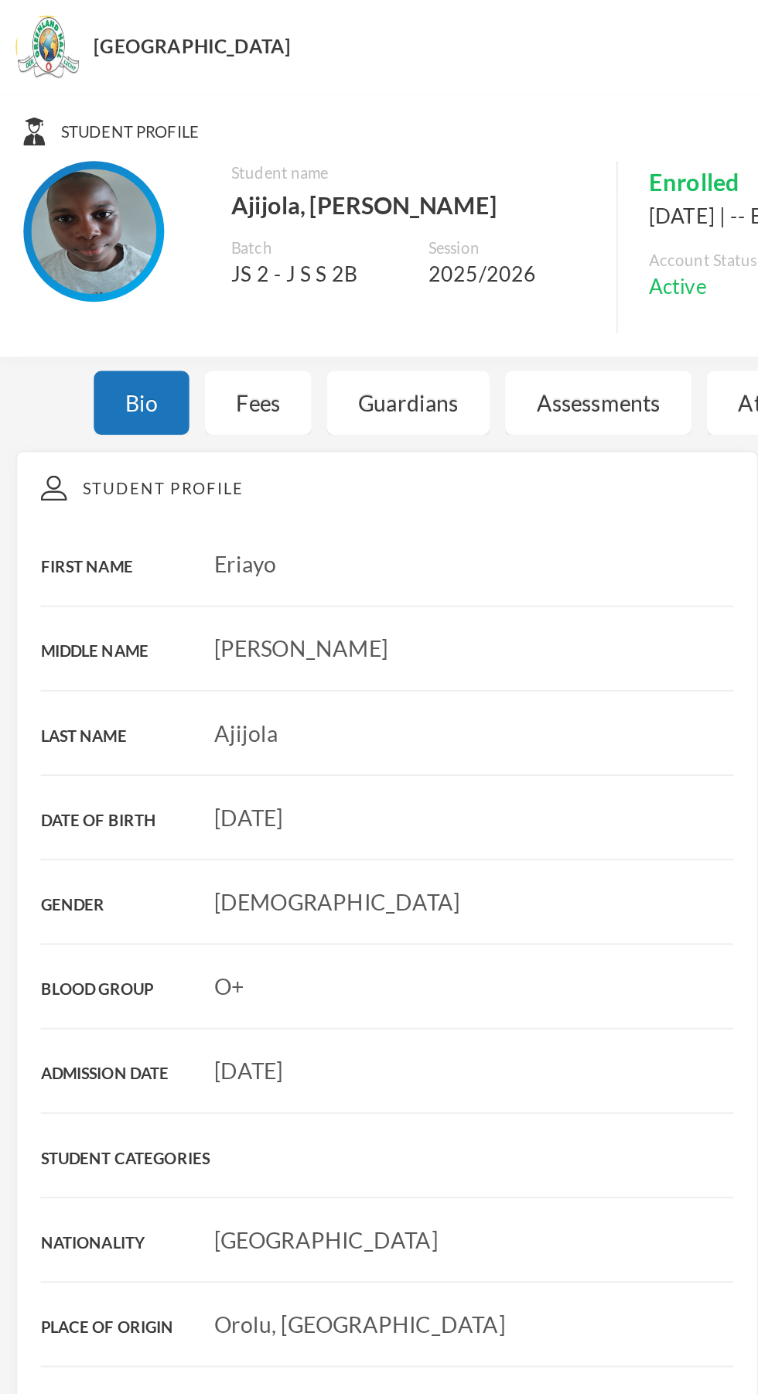
click at [69, 36] on div "[GEOGRAPHIC_DATA]" at bounding box center [379, 23] width 758 height 46
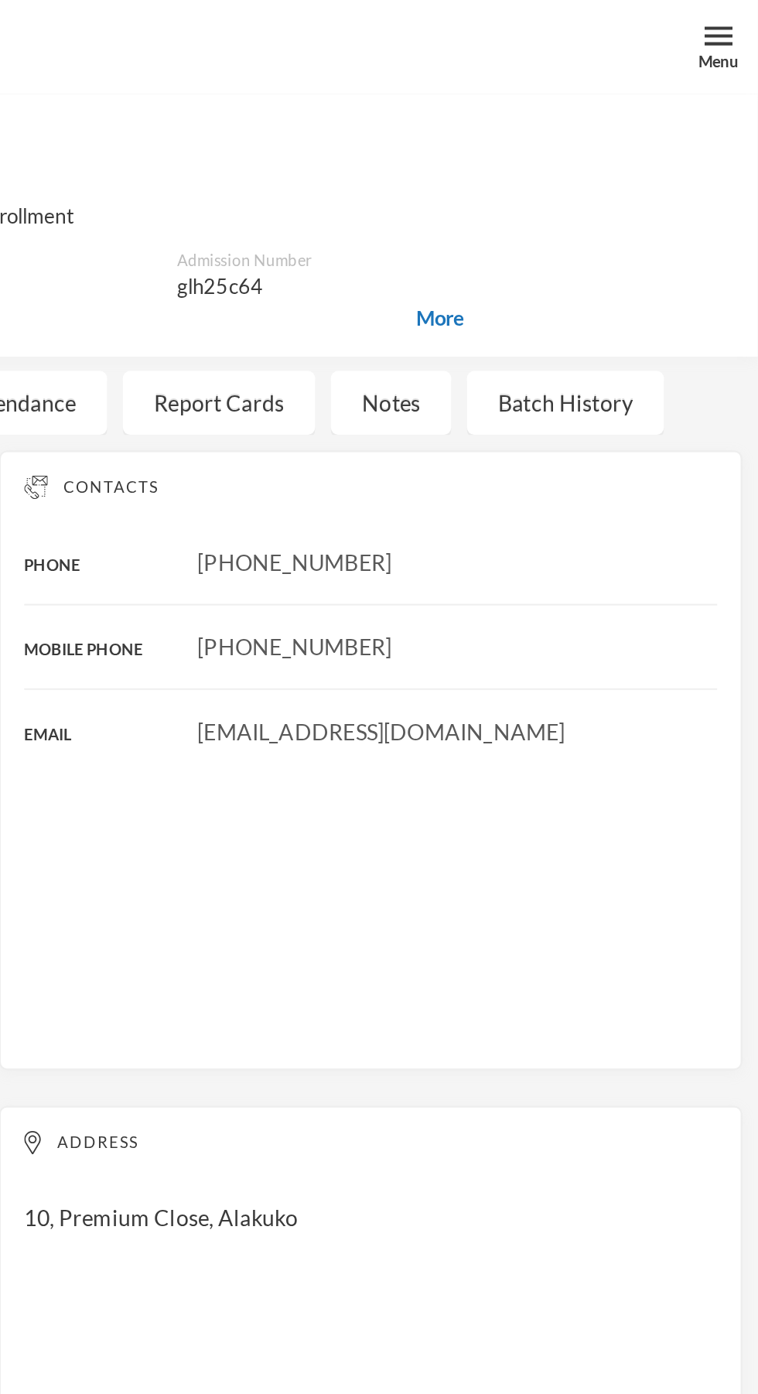
click at [600, 160] on span "More" at bounding box center [602, 157] width 24 height 15
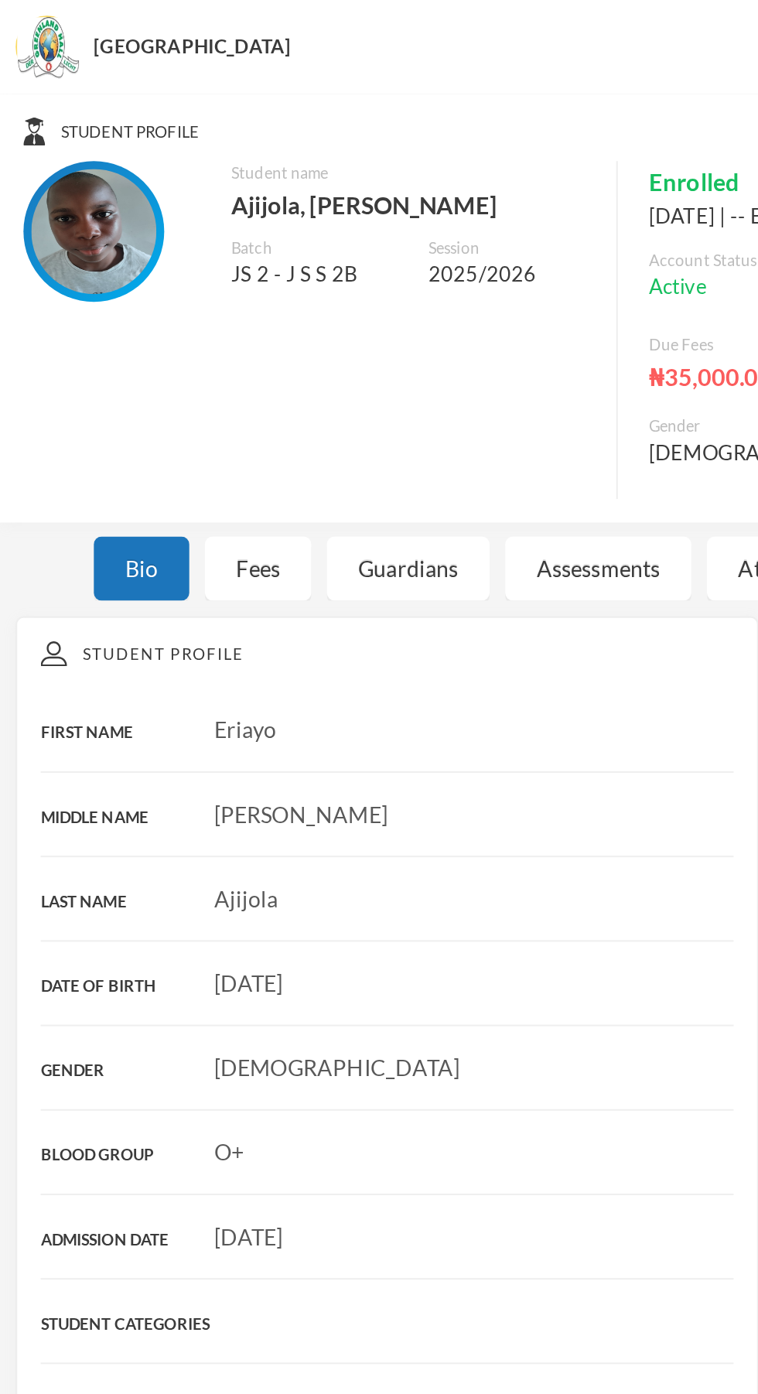
click at [53, 123] on img at bounding box center [46, 115] width 62 height 62
click at [162, 111] on div "Student name [PERSON_NAME]" at bounding box center [202, 98] width 175 height 37
click at [69, 43] on div "[GEOGRAPHIC_DATA]" at bounding box center [379, 23] width 758 height 46
click at [40, 39] on div "[GEOGRAPHIC_DATA]" at bounding box center [379, 23] width 758 height 46
click at [50, 121] on img at bounding box center [46, 115] width 62 height 62
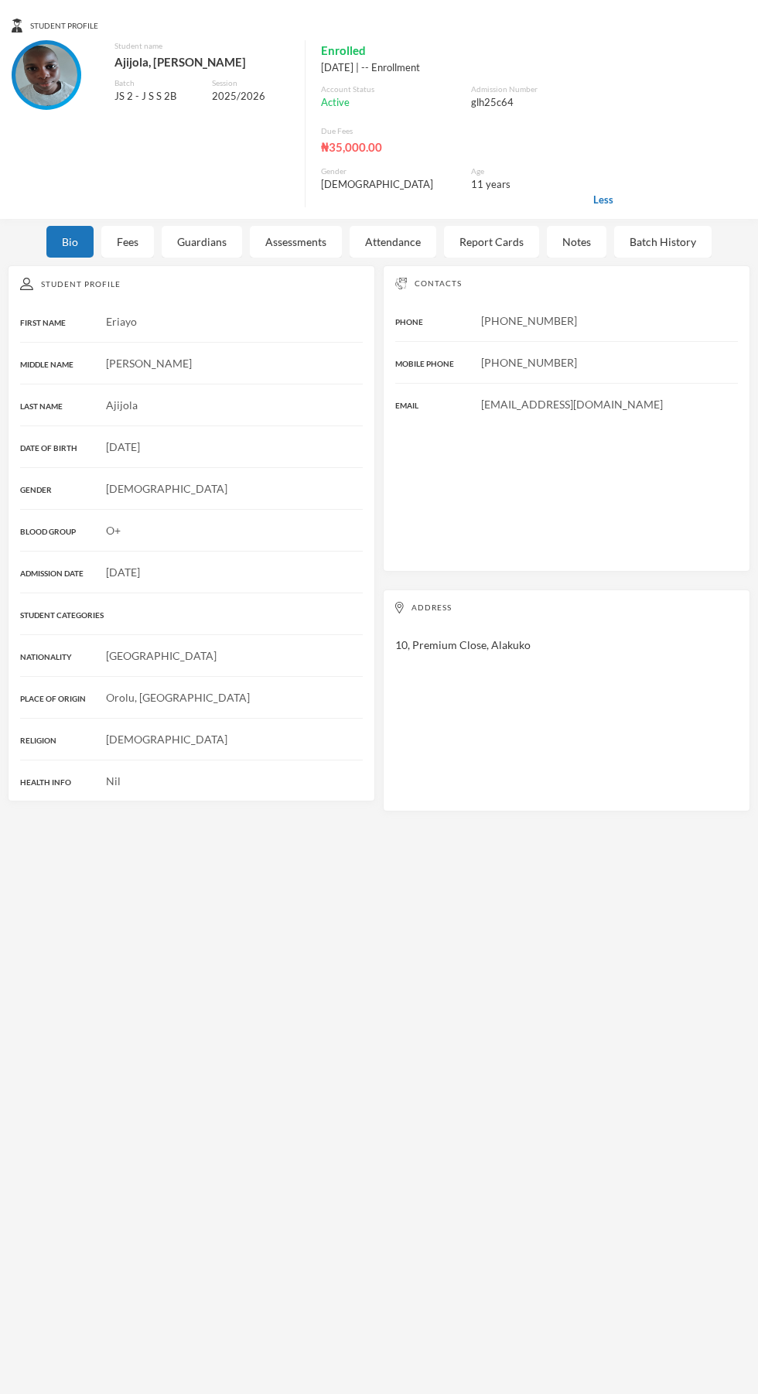
scroll to position [40, 0]
click at [656, 225] on div "Batch History" at bounding box center [662, 241] width 97 height 32
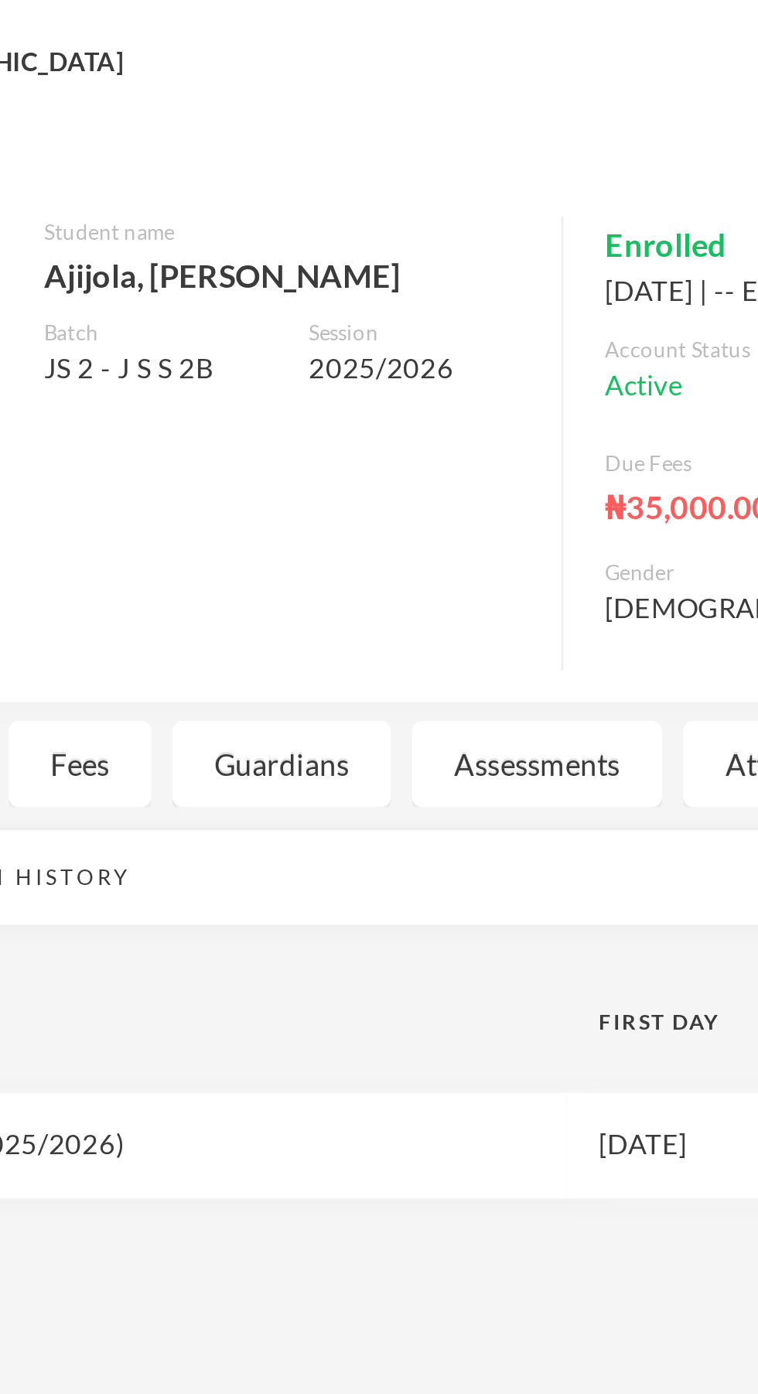
scroll to position [0, 0]
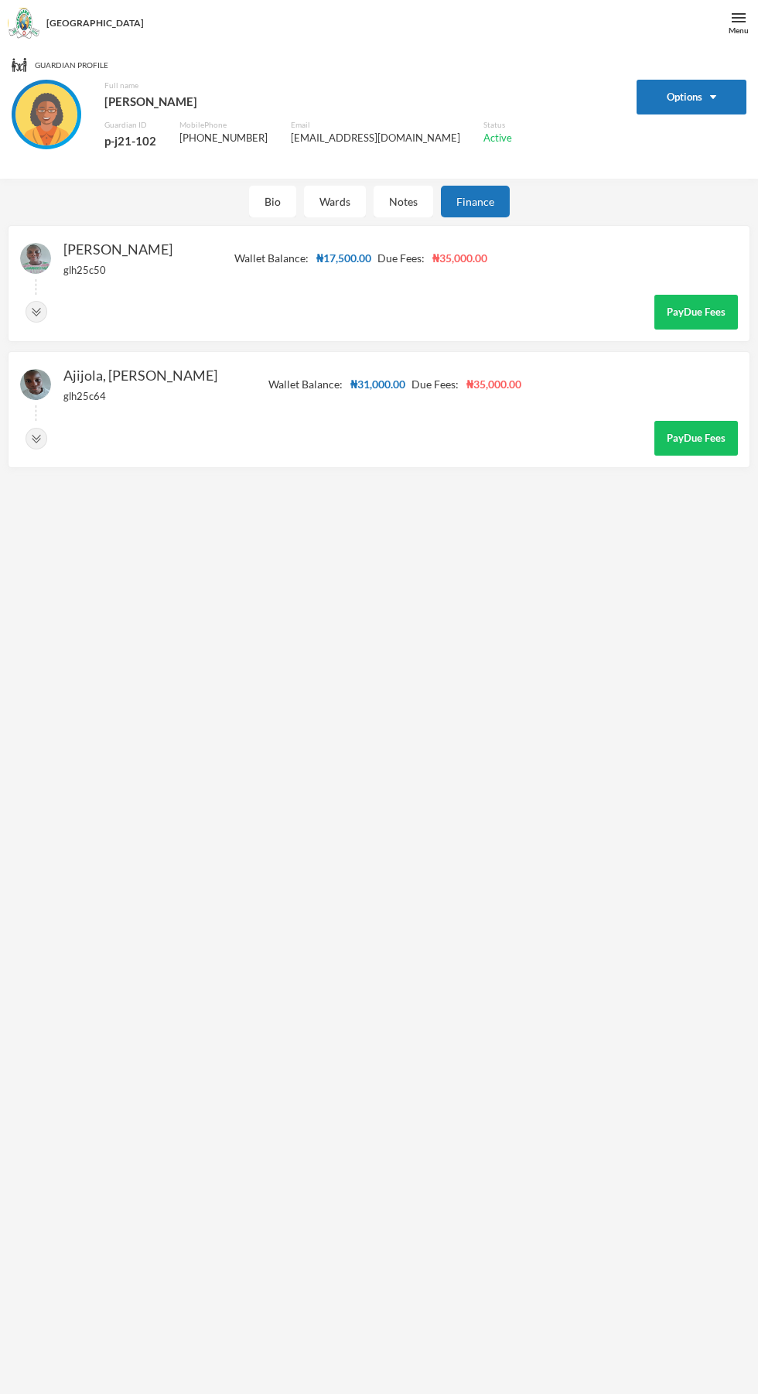
click at [263, 285] on div "Ajijola, Deborah Oreofeoluwa glh25c50 Wallet Balance: ₦17,500.00 Due Fees: ₦35,…" at bounding box center [379, 283] width 743 height 117
click at [84, 289] on div "Ajijola, Deborah Oreofeoluwa glh25c50" at bounding box center [96, 266] width 152 height 57
click at [105, 254] on div "Ajijola, Deborah Oreofeoluwa glh25c50" at bounding box center [117, 259] width 109 height 42
click at [412, 321] on div "Ajijola, Deborah Oreofeoluwa glh25c50 Wallet Balance: ₦17,500.00 Due Fees: ₦35,…" at bounding box center [379, 283] width 743 height 117
click at [173, 309] on div at bounding box center [96, 312] width 152 height 22
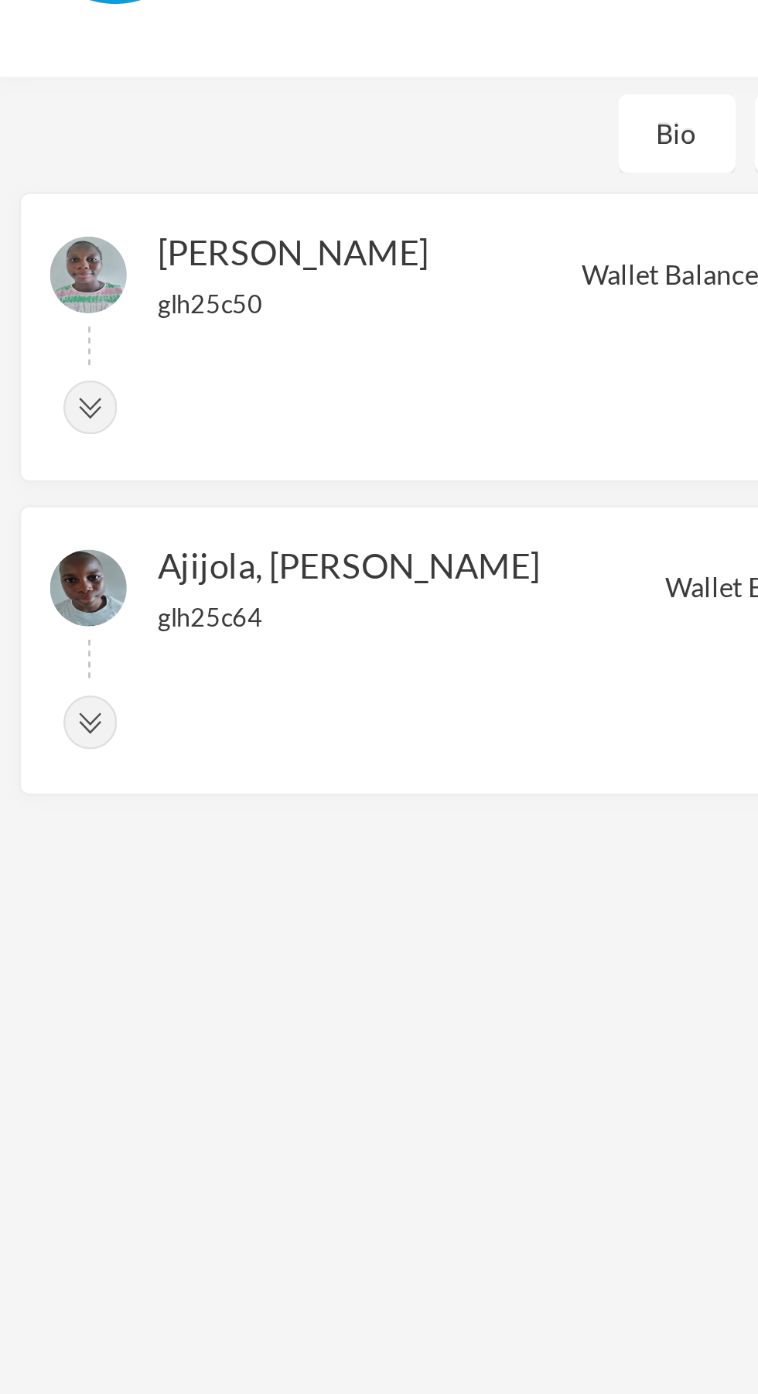
click at [48, 264] on img at bounding box center [35, 258] width 31 height 31
click at [36, 320] on img at bounding box center [37, 312] width 22 height 22
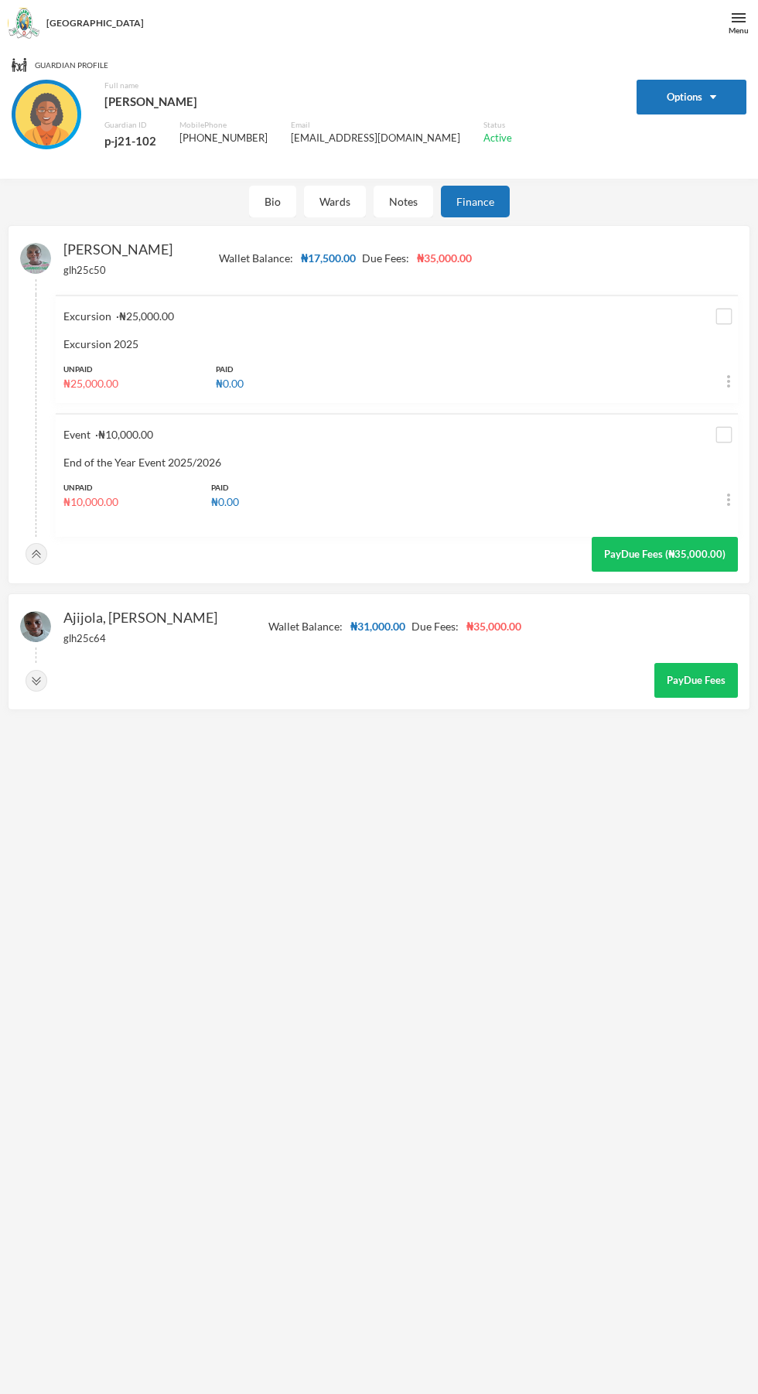
click at [160, 283] on div "Ajijola, Deborah Oreofeoluwa glh25c50" at bounding box center [96, 266] width 152 height 57
click at [73, 290] on div "Ajijola, Deborah Oreofeoluwa glh25c50" at bounding box center [96, 266] width 152 height 57
click at [190, 318] on div "Excursion · ₦25,000.00" at bounding box center [341, 316] width 557 height 16
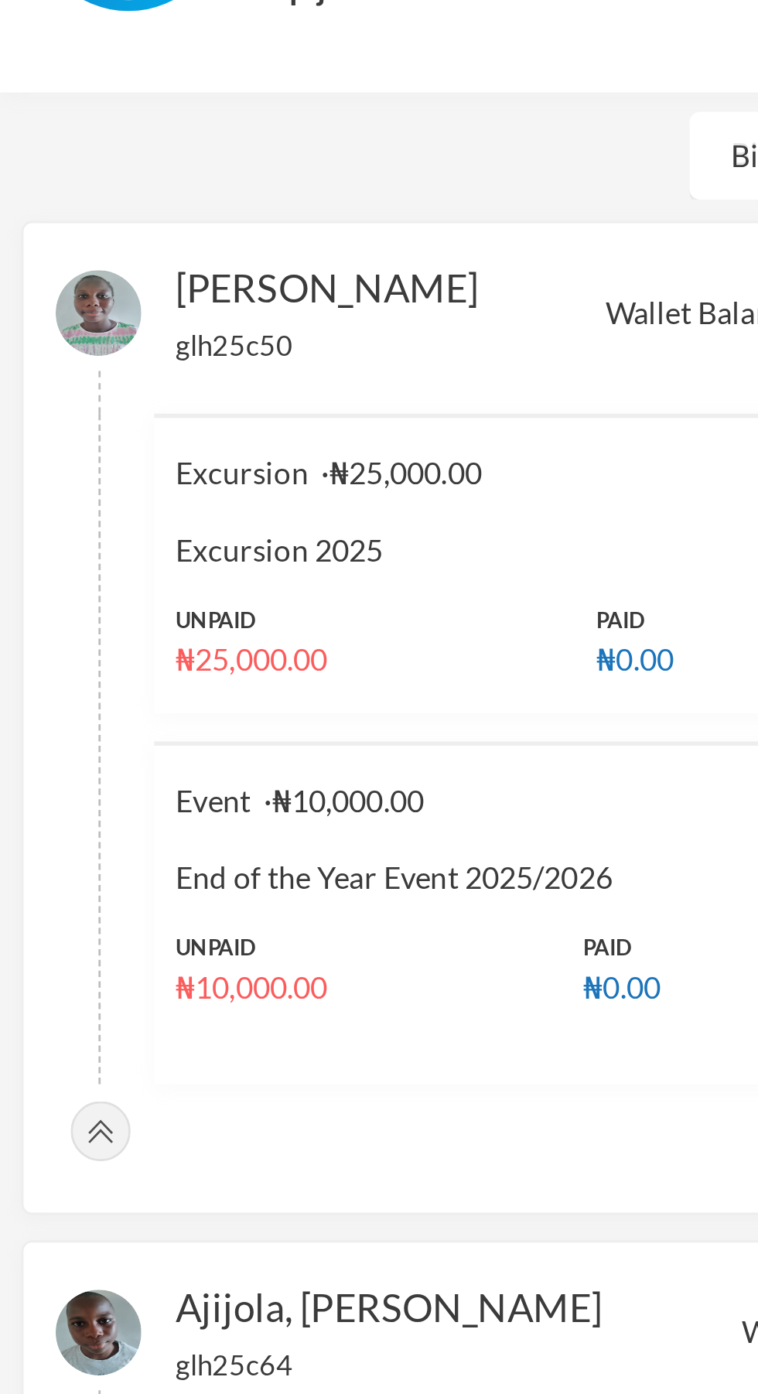
click at [35, 261] on img at bounding box center [35, 258] width 31 height 31
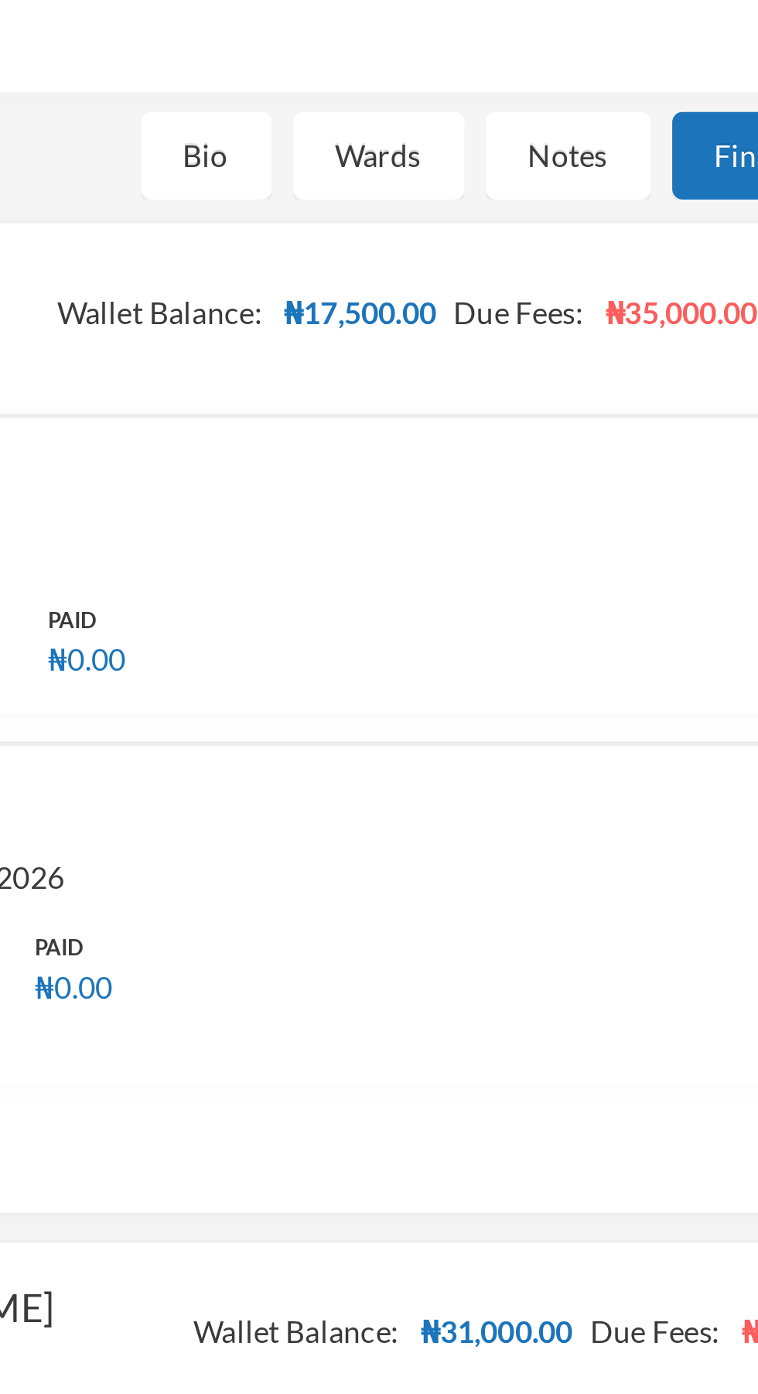
click at [344, 210] on div "Wards" at bounding box center [335, 202] width 62 height 32
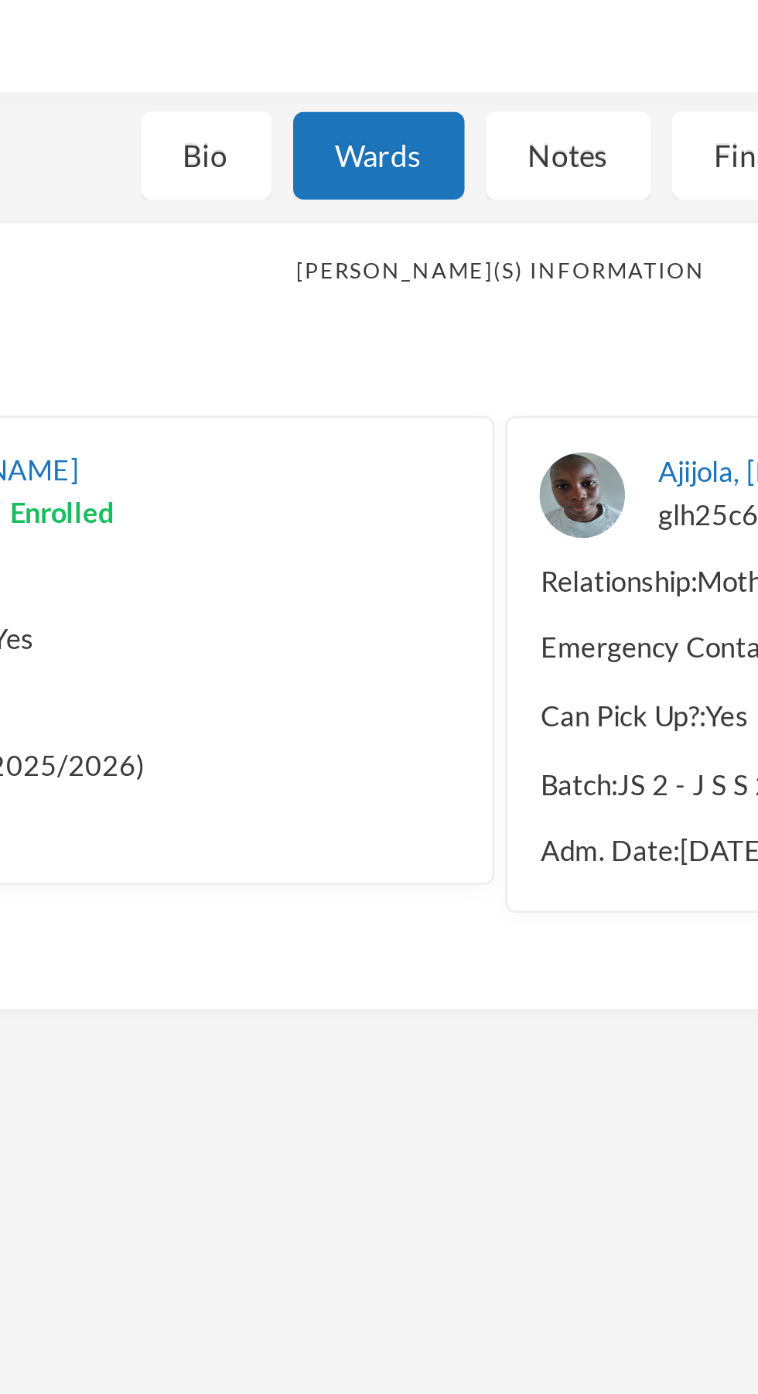
click at [289, 215] on div "Bio" at bounding box center [272, 202] width 47 height 32
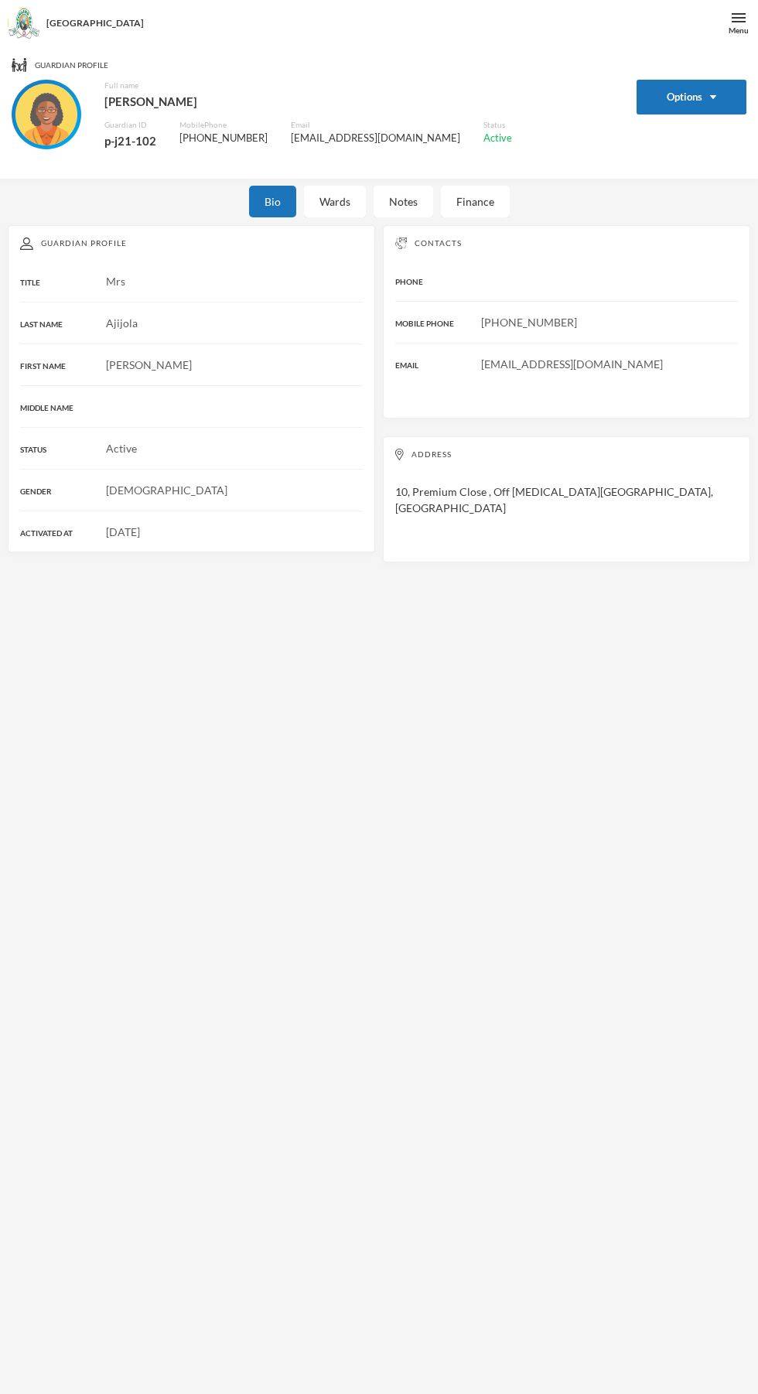
click at [347, 211] on div "Wards" at bounding box center [335, 202] width 62 height 32
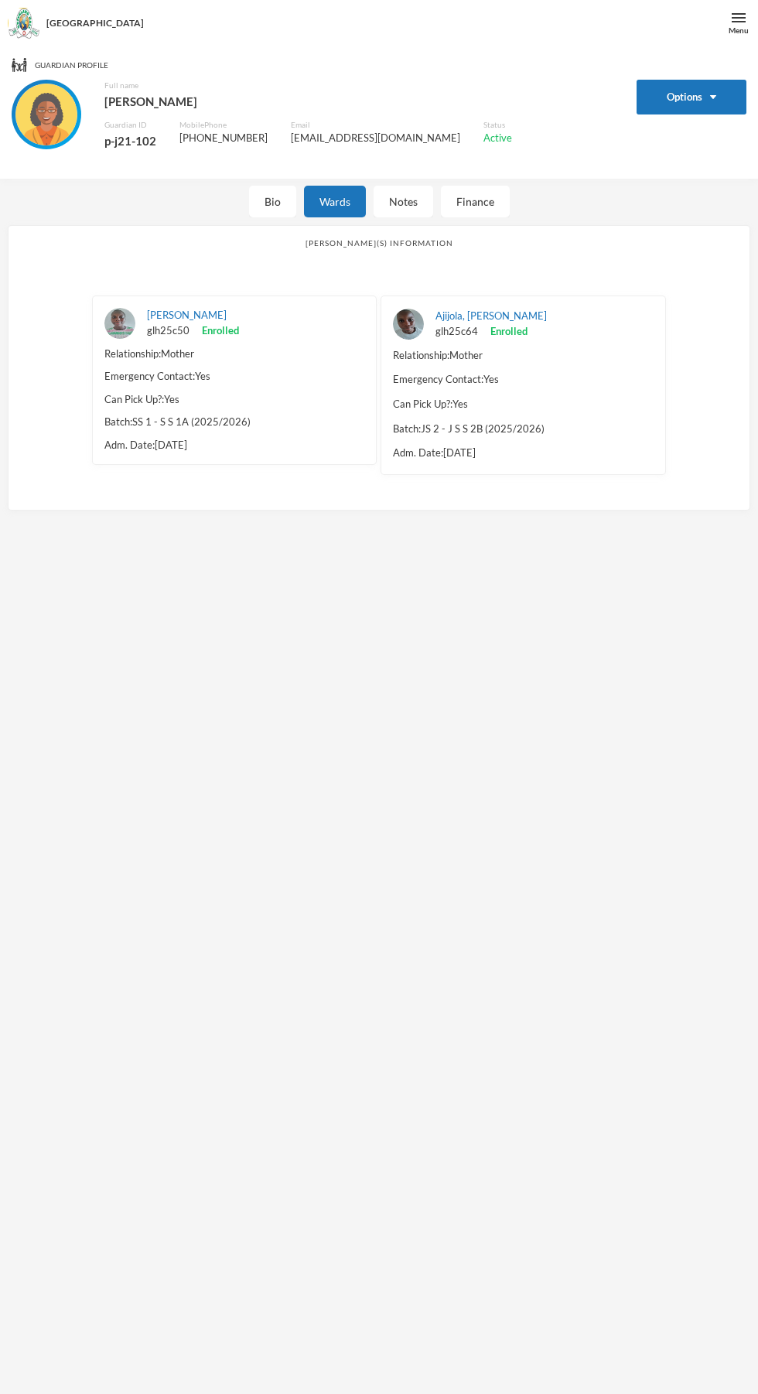
click at [156, 316] on link "[PERSON_NAME]" at bounding box center [187, 315] width 80 height 12
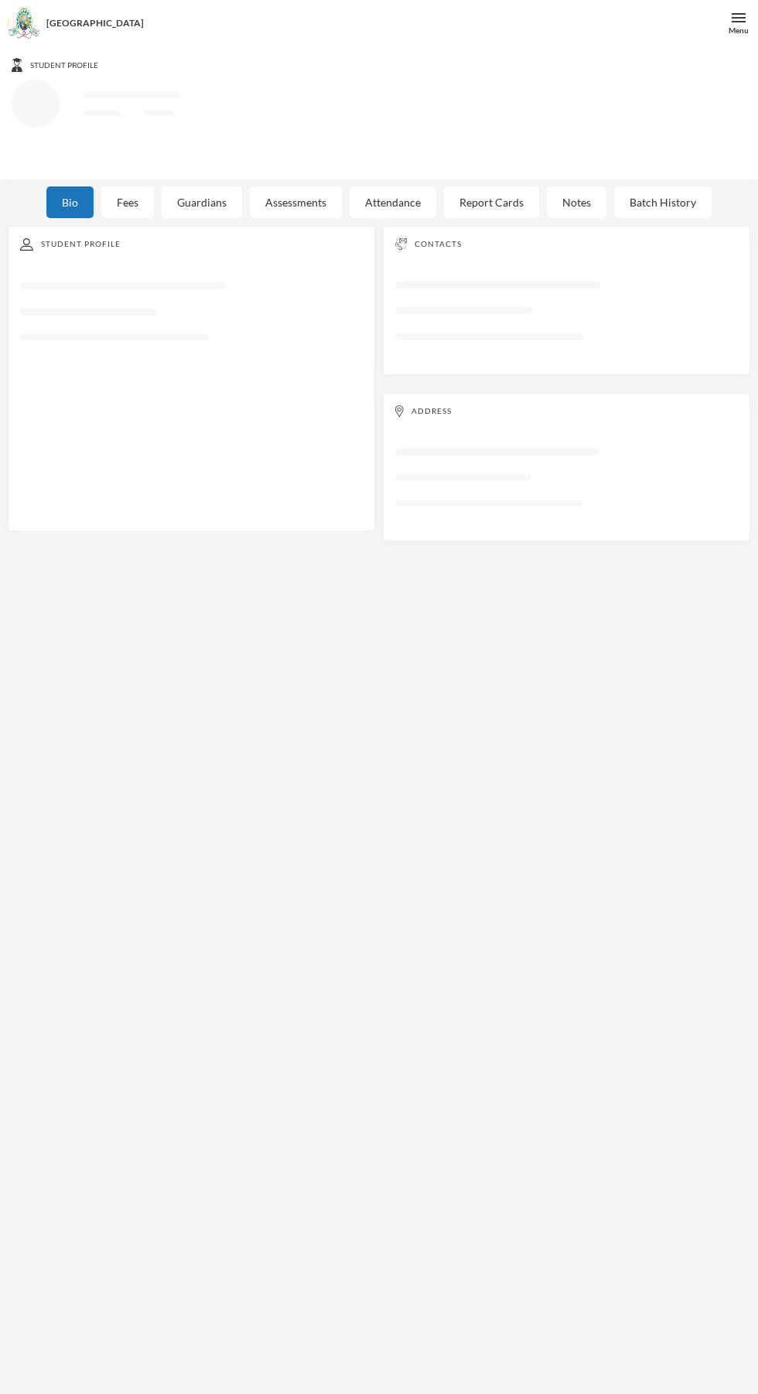
click at [267, 446] on div "Student Profile Loading interface..." at bounding box center [191, 379] width 367 height 306
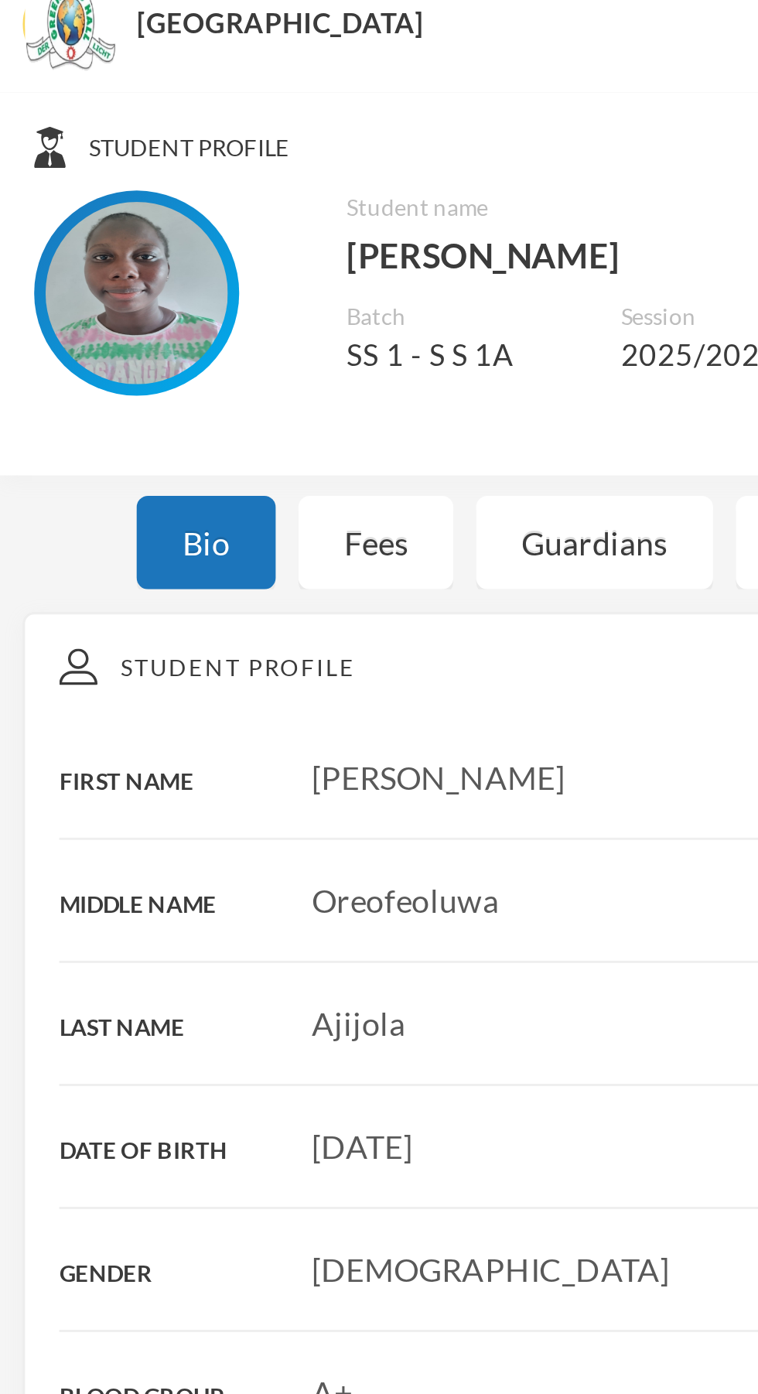
click at [135, 203] on div "Fees" at bounding box center [127, 199] width 53 height 32
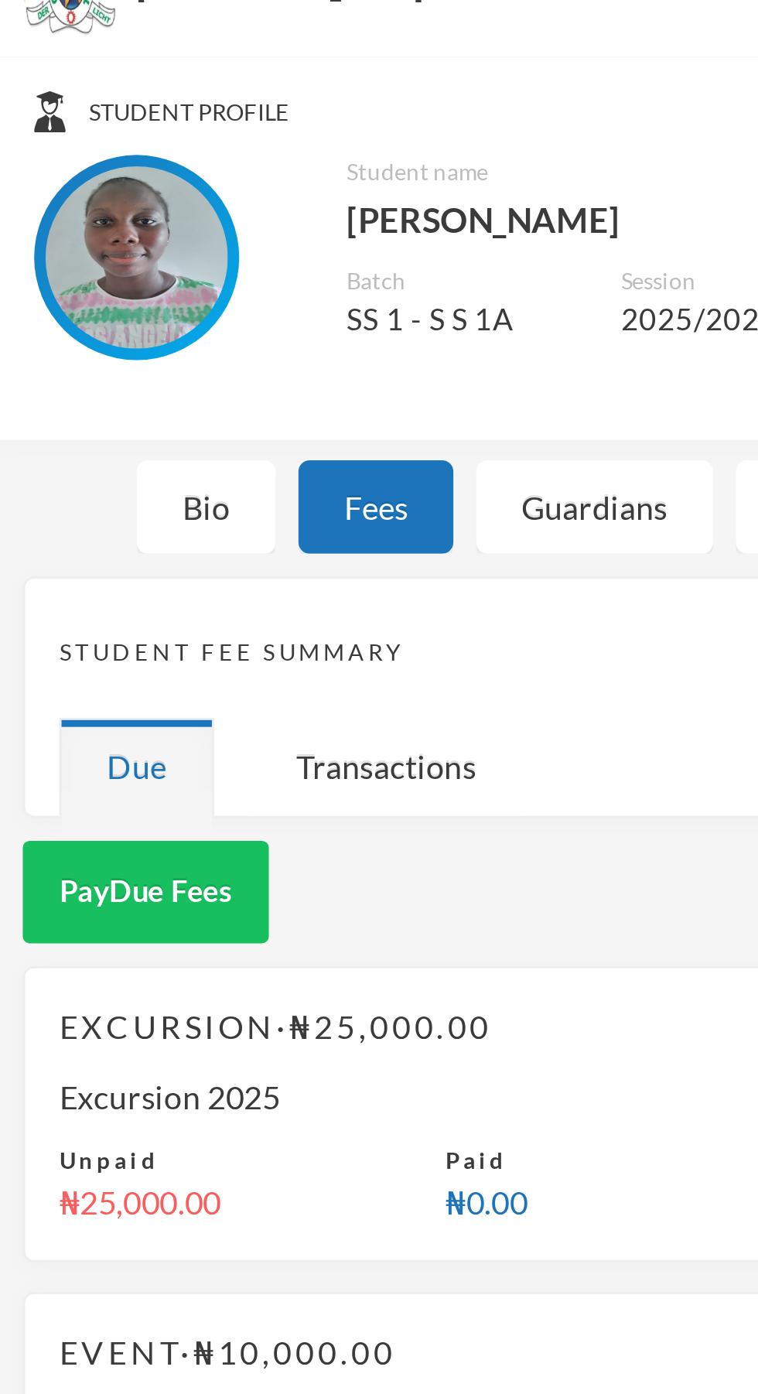
click at [217, 203] on div "Guardians" at bounding box center [202, 199] width 80 height 32
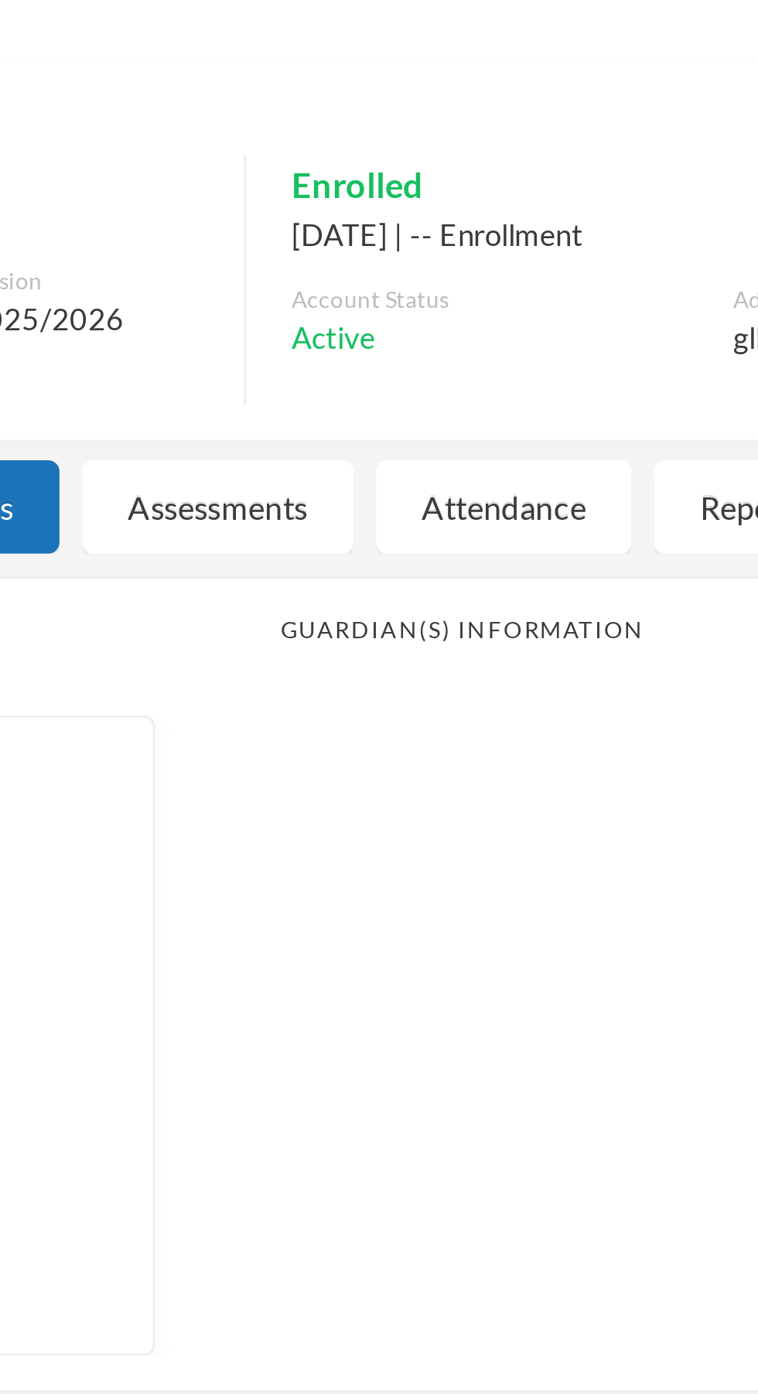
click at [302, 203] on div "Assessments" at bounding box center [296, 199] width 92 height 32
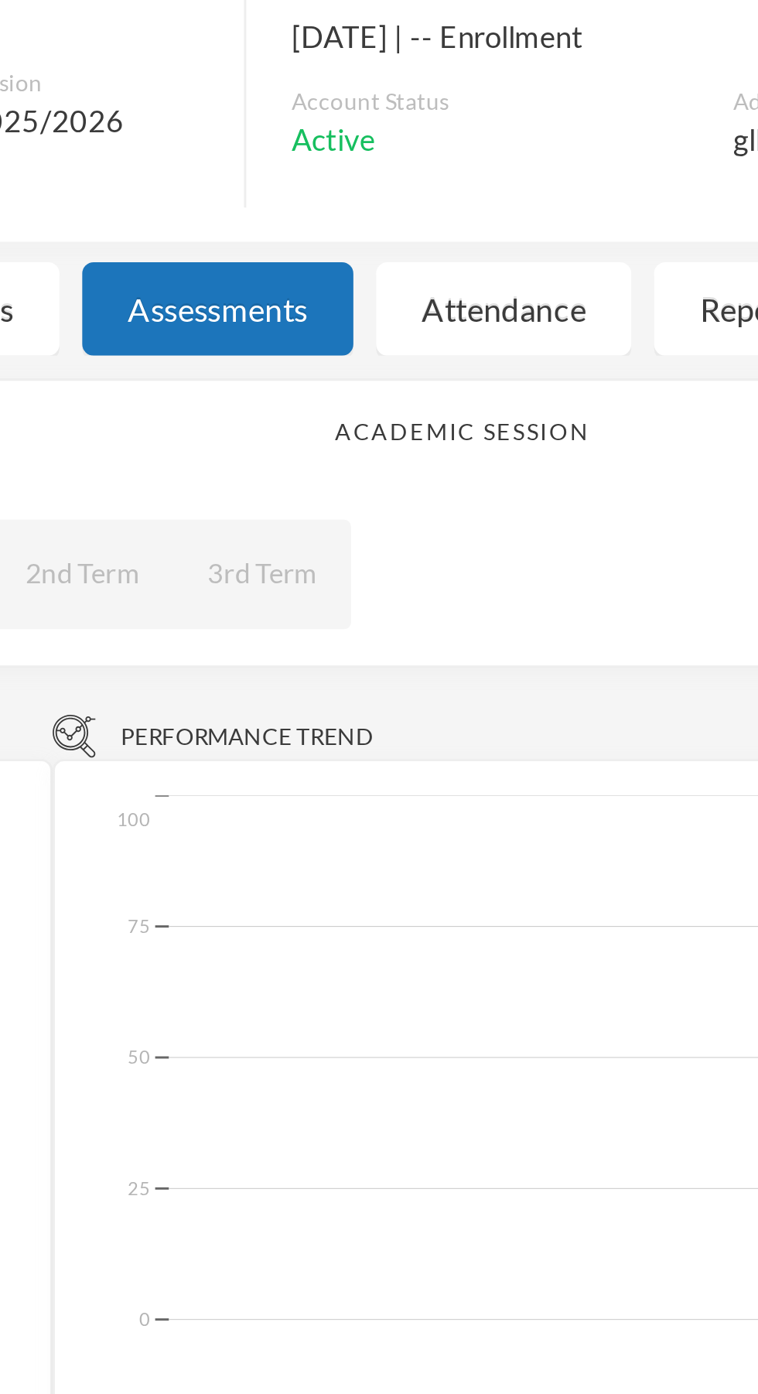
click at [404, 203] on div "Attendance" at bounding box center [393, 199] width 87 height 32
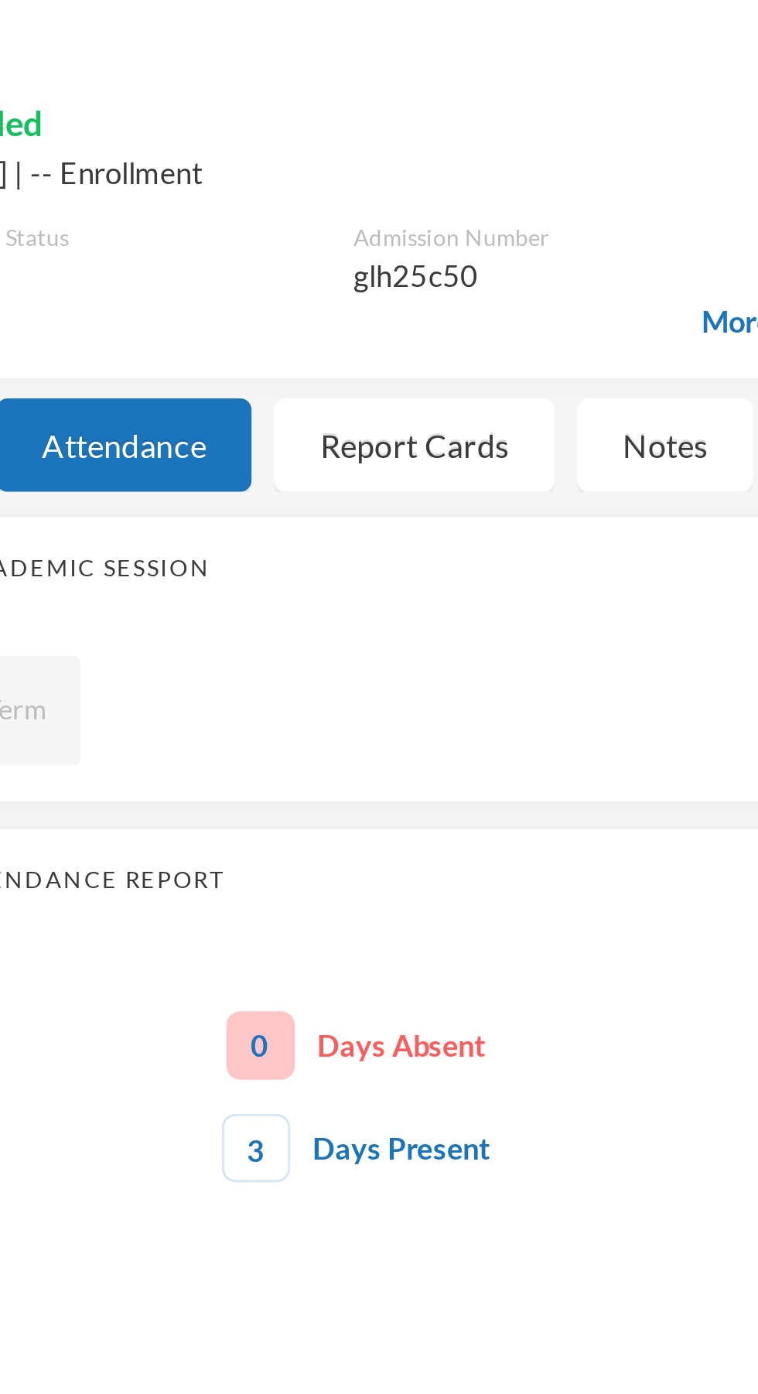
click at [516, 203] on div "Report Cards" at bounding box center [491, 199] width 95 height 32
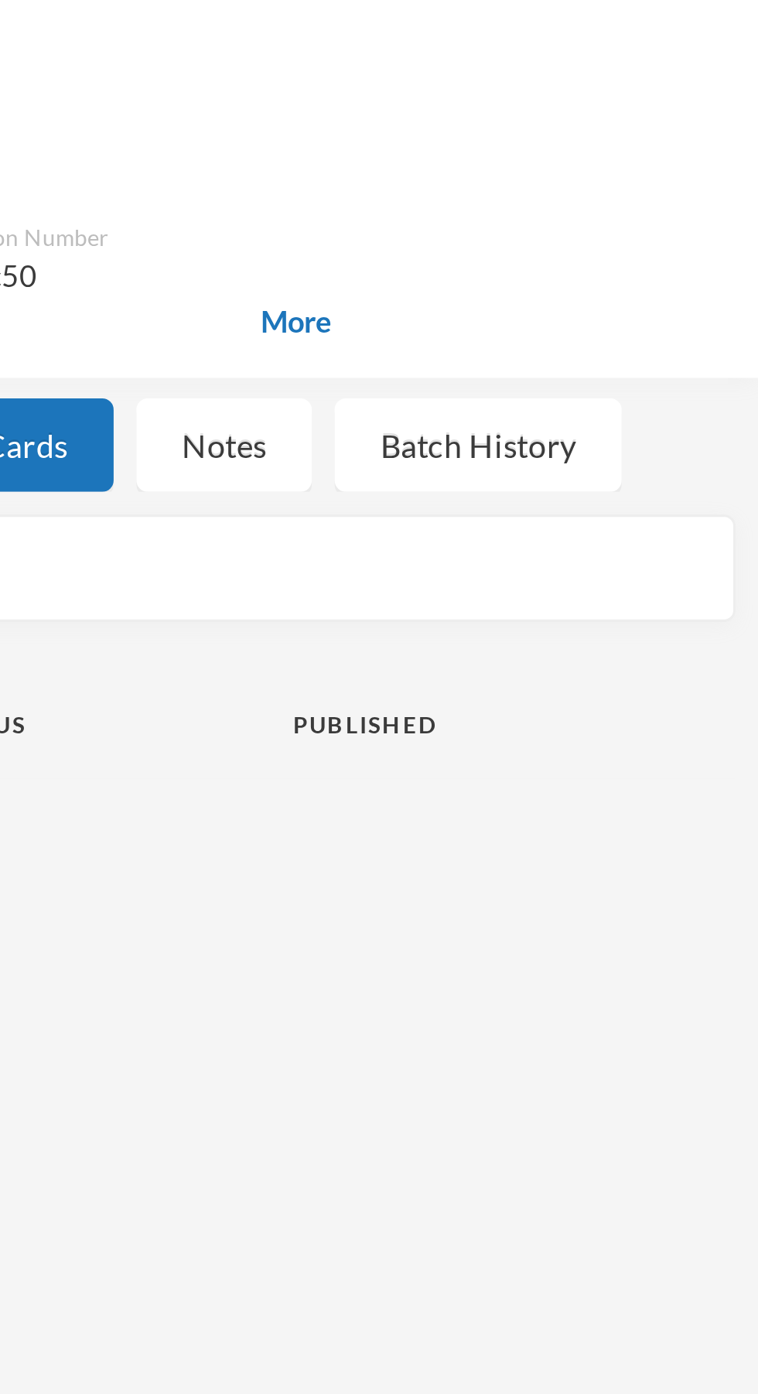
click at [578, 202] on div "Notes" at bounding box center [577, 199] width 60 height 32
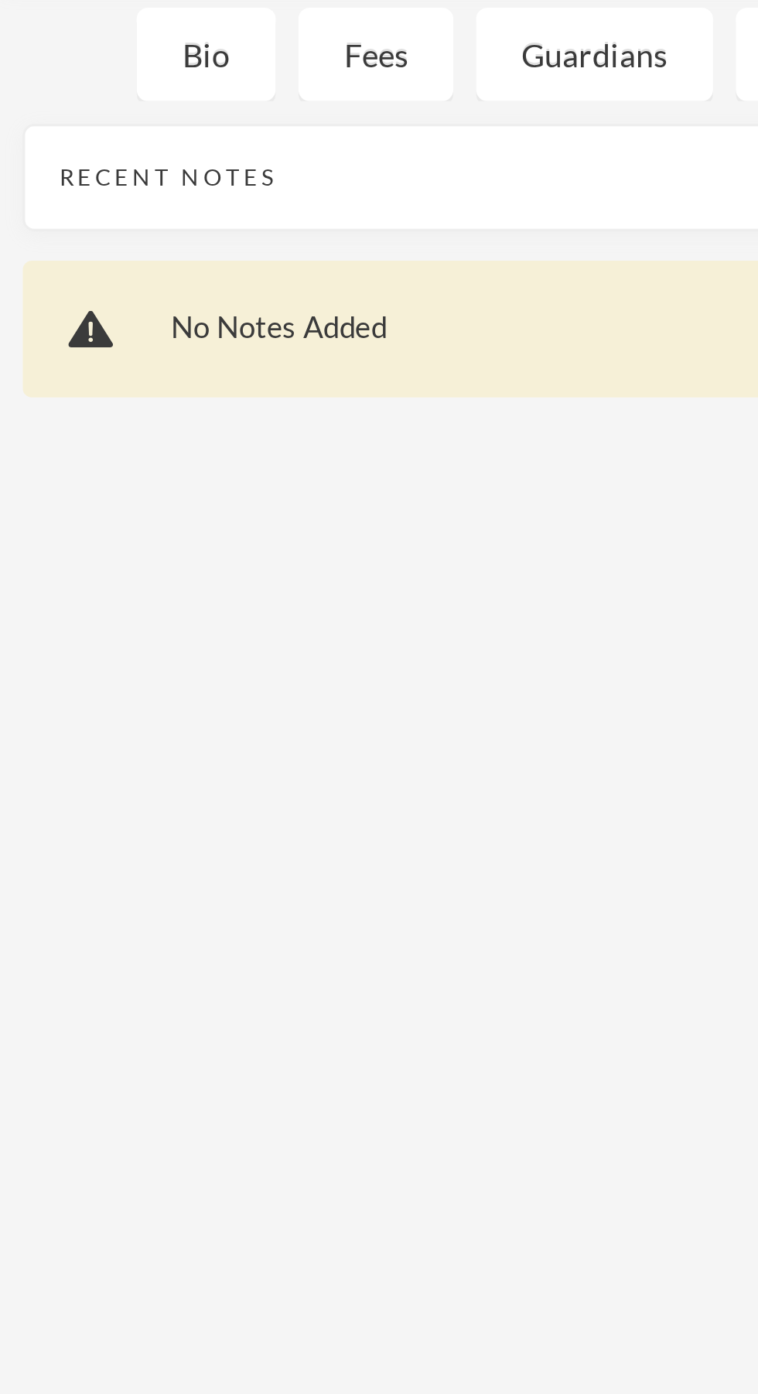
click at [138, 282] on div "No Notes Added" at bounding box center [379, 292] width 743 height 46
click at [156, 287] on div "No Notes Added" at bounding box center [392, 292] width 685 height 15
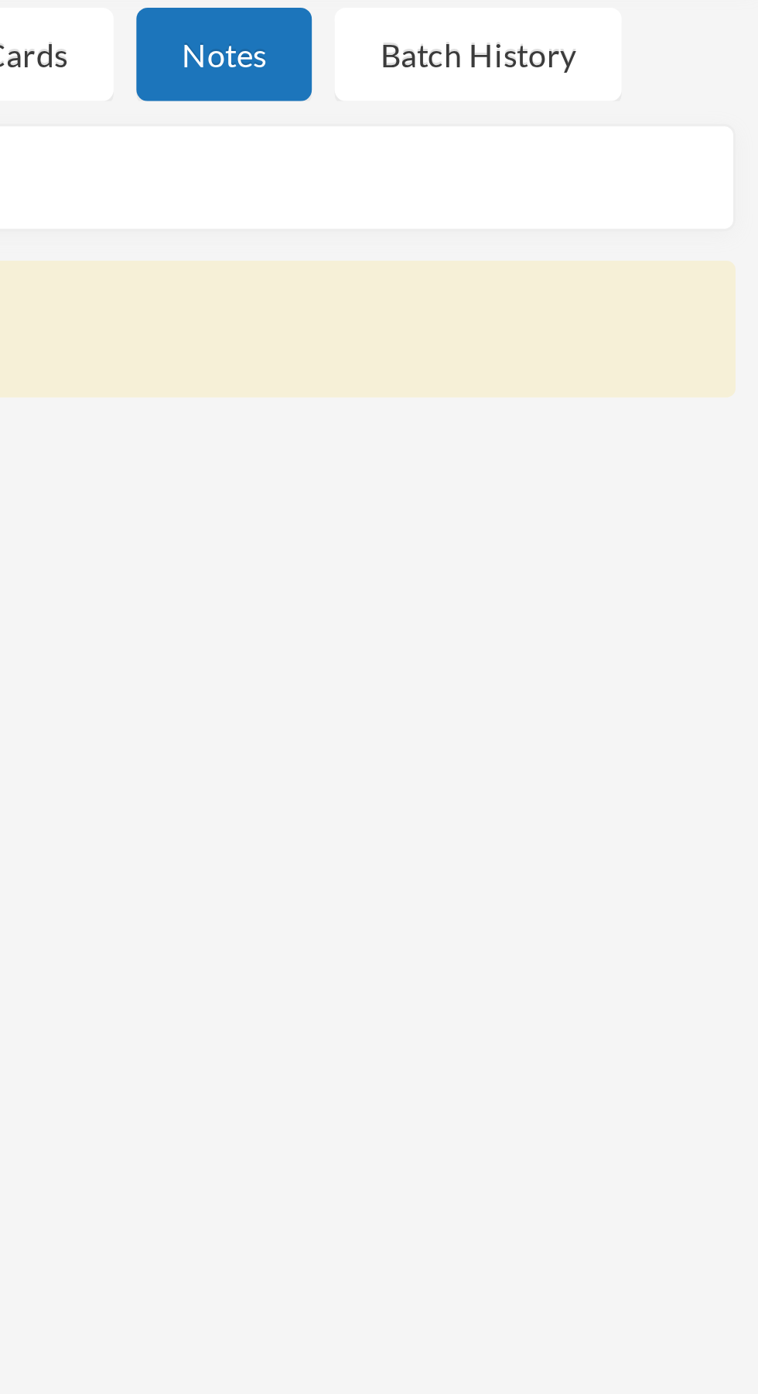
click at [704, 198] on div "Batch History" at bounding box center [662, 199] width 97 height 32
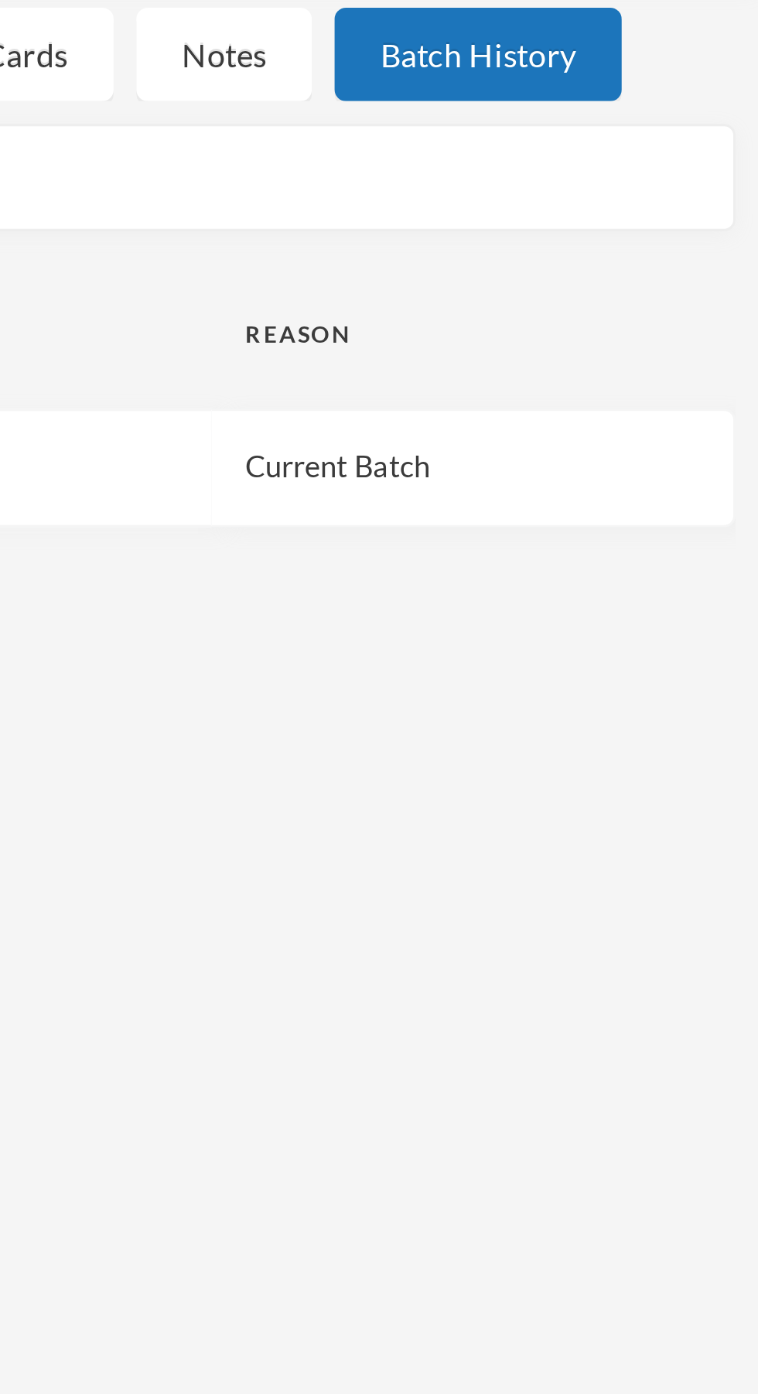
click at [653, 354] on td "Current Batch" at bounding box center [662, 340] width 178 height 40
click at [647, 339] on td "Current Batch" at bounding box center [662, 340] width 178 height 40
click at [604, 333] on td "Current Batch" at bounding box center [662, 340] width 178 height 40
click at [650, 345] on td "Current Batch" at bounding box center [662, 340] width 178 height 40
click at [644, 338] on td "Current Batch" at bounding box center [662, 340] width 178 height 40
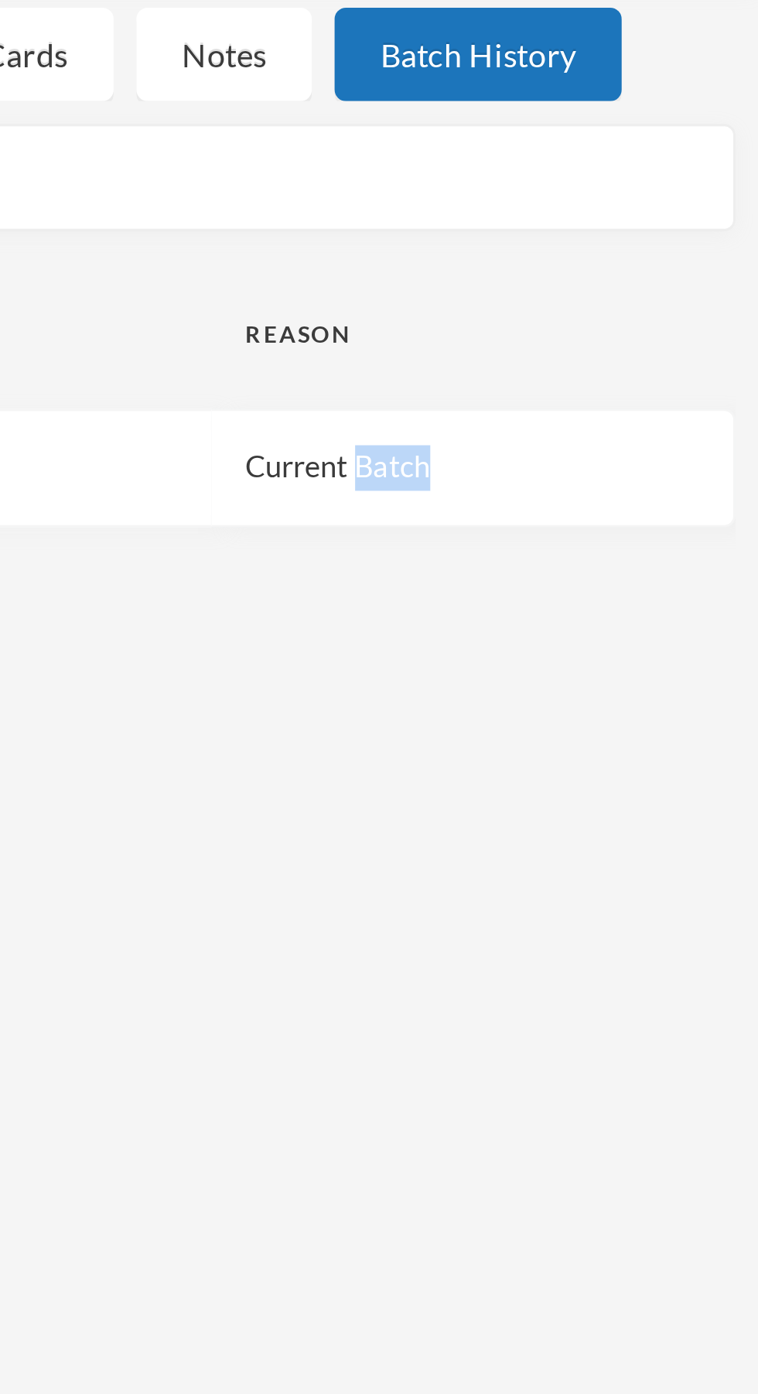
click at [617, 341] on td "Current Batch" at bounding box center [662, 340] width 178 height 40
click at [622, 339] on td "Current Batch" at bounding box center [662, 340] width 178 height 40
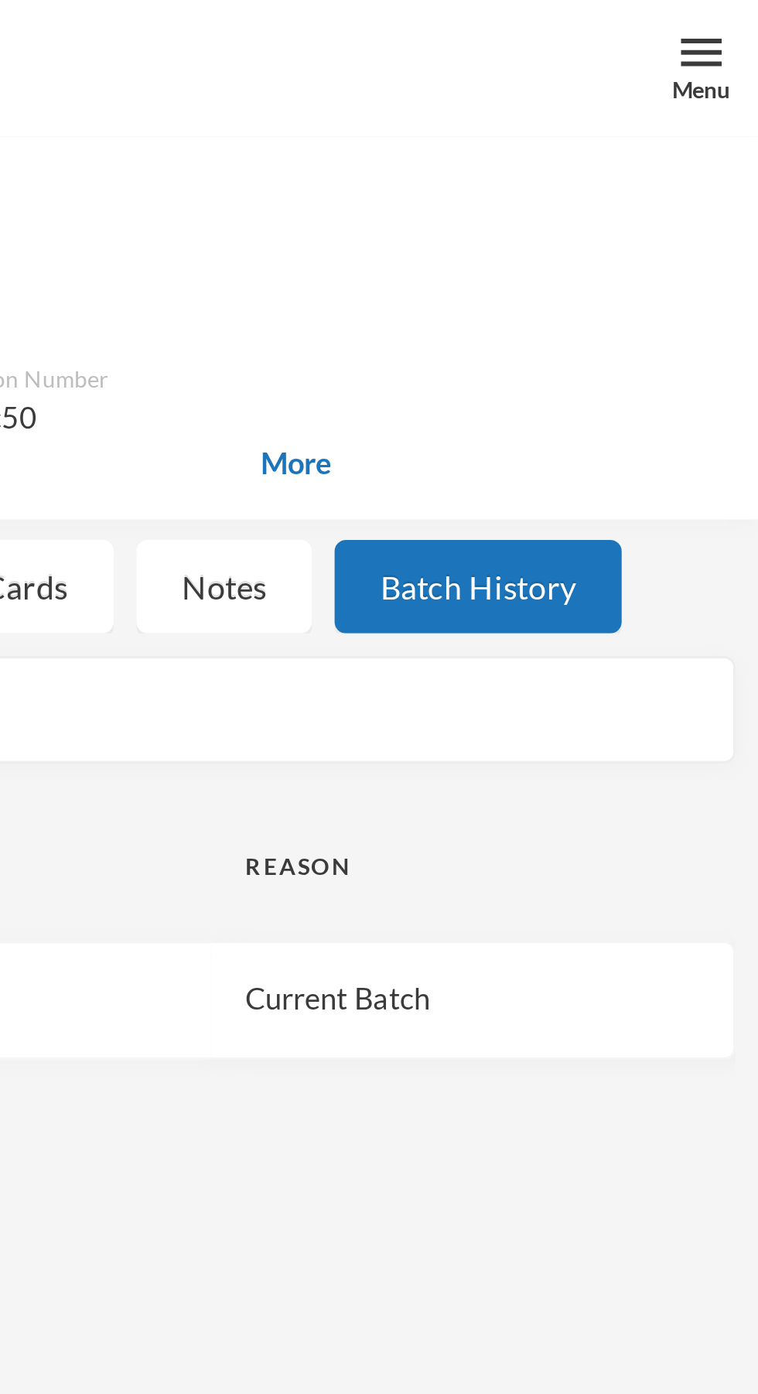
click at [607, 150] on span "More" at bounding box center [602, 157] width 24 height 15
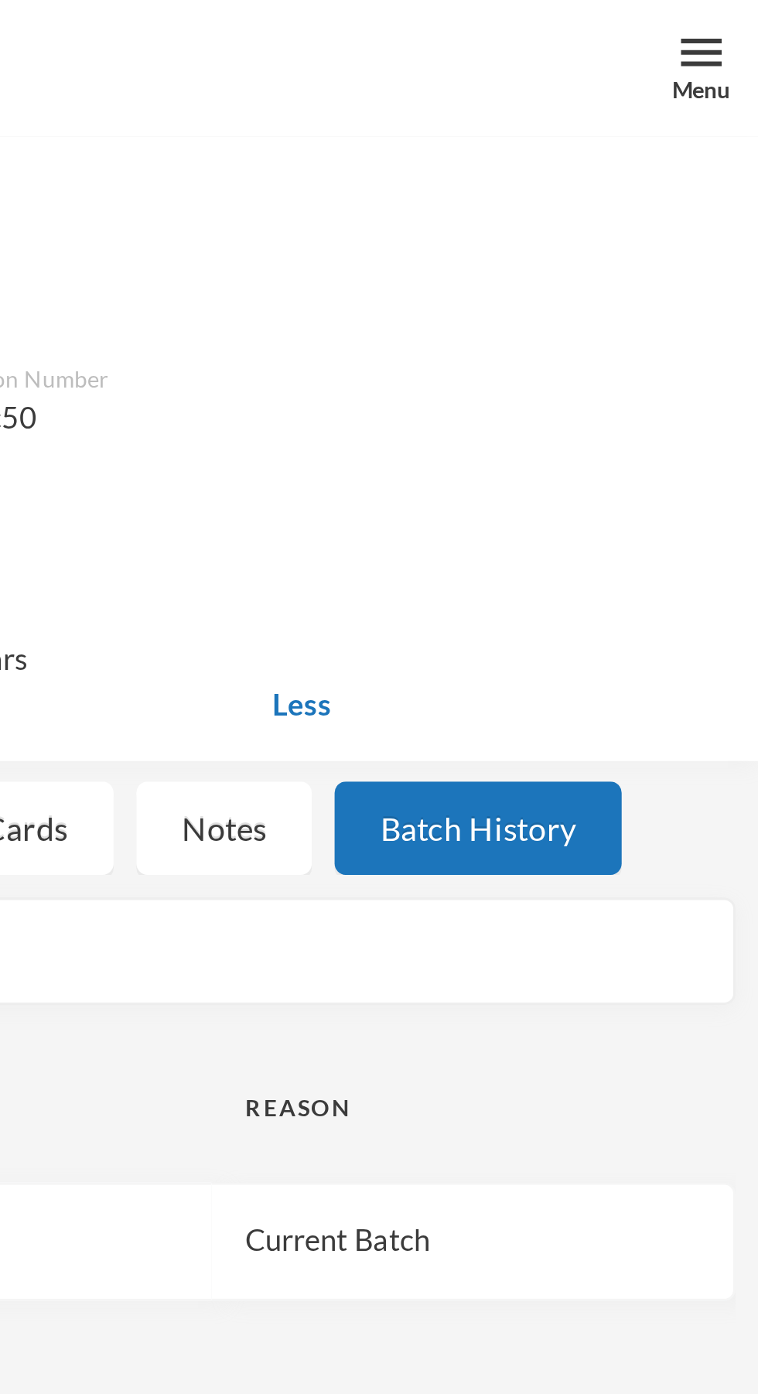
click at [740, 29] on div "Menu" at bounding box center [739, 31] width 20 height 12
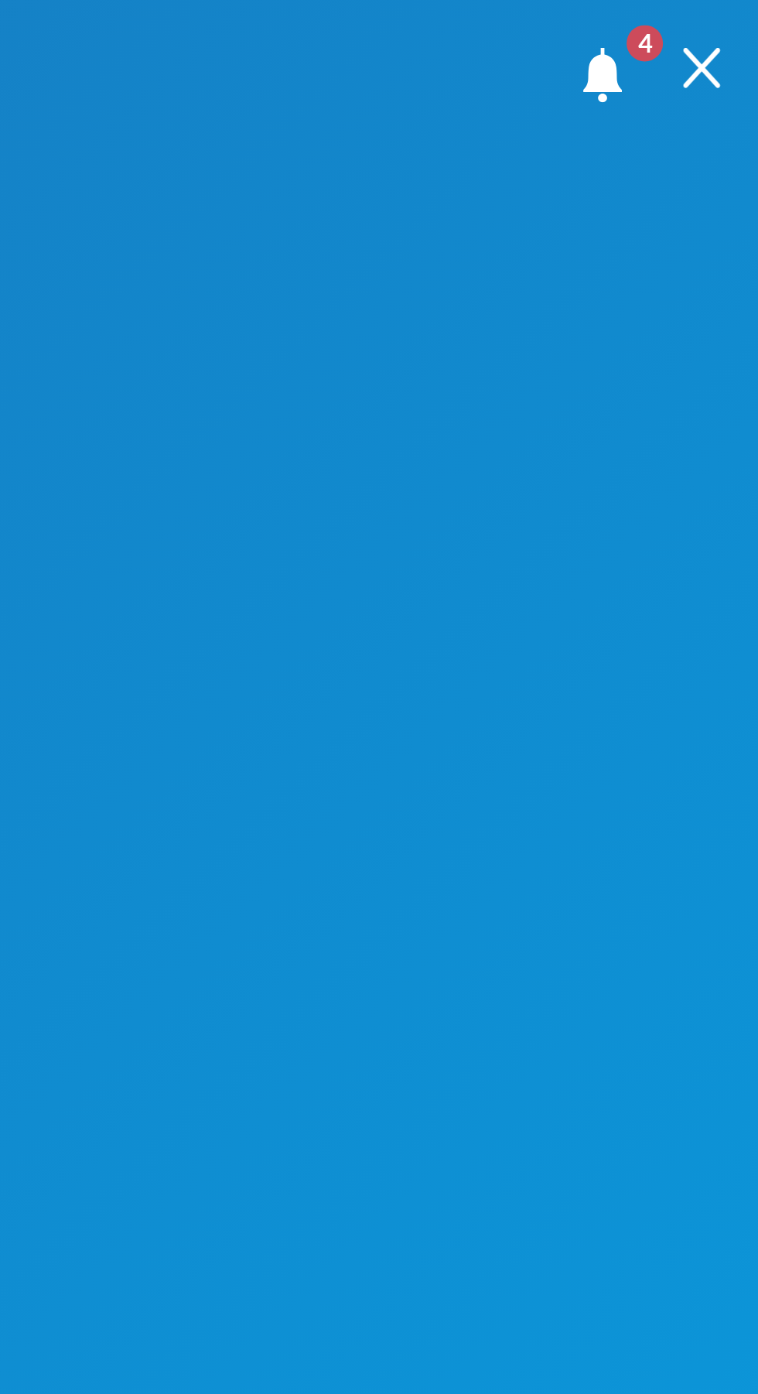
click at [710, 22] on span "4" at bounding box center [719, 14] width 25 height 25
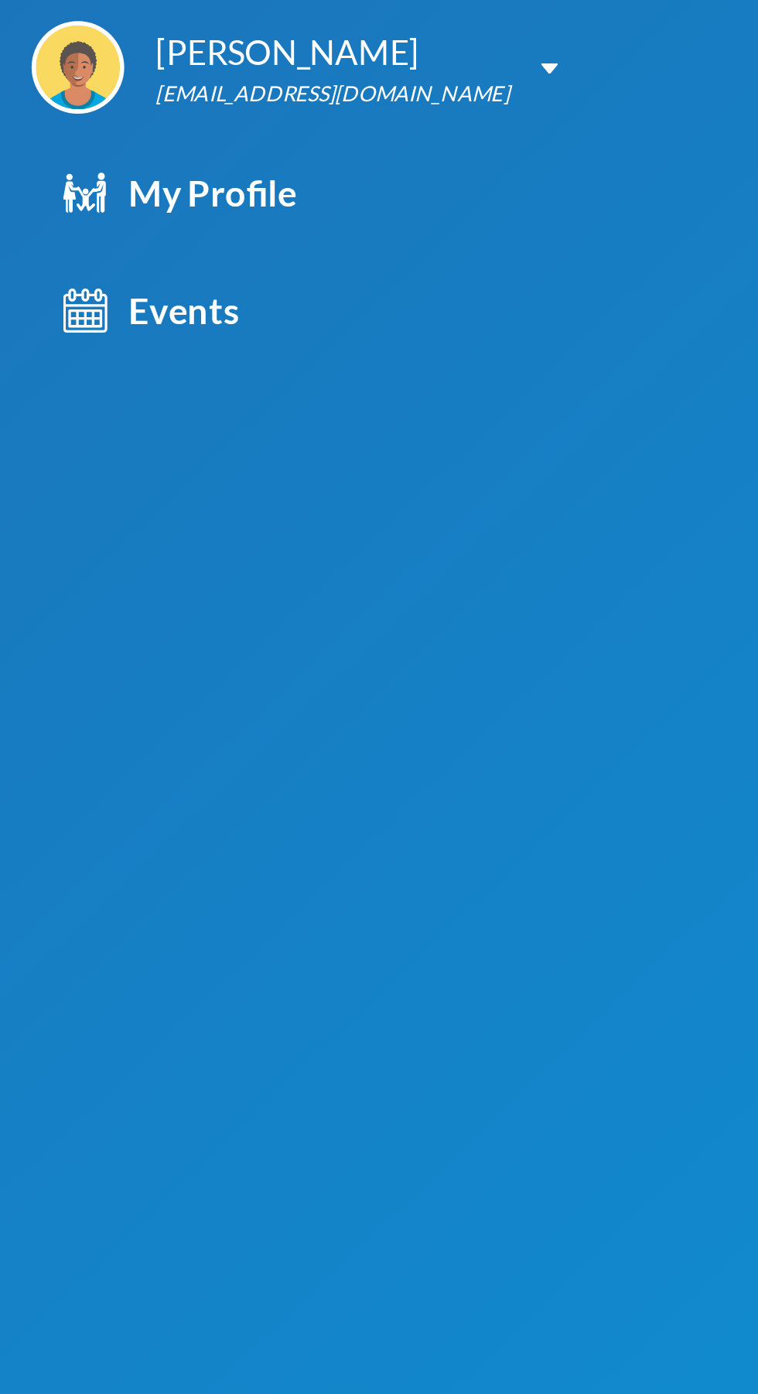
click at [199, 25] on img at bounding box center [202, 25] width 6 height 4
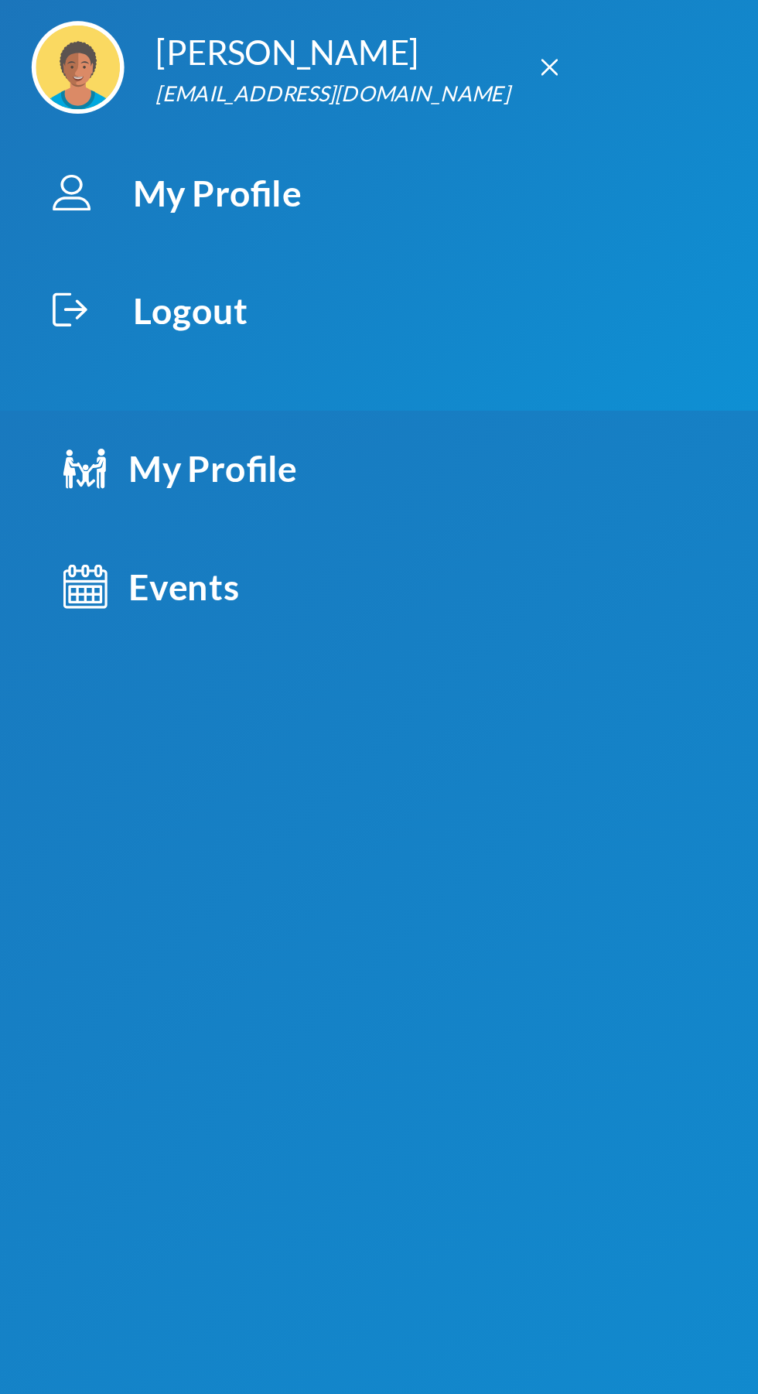
click at [65, 113] on div "Logout" at bounding box center [366, 114] width 708 height 43
